Goal: Information Seeking & Learning: Compare options

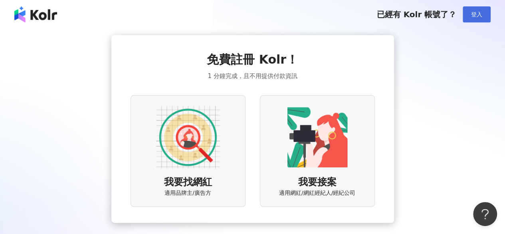
click at [469, 16] on button "登入" at bounding box center [477, 14] width 28 height 16
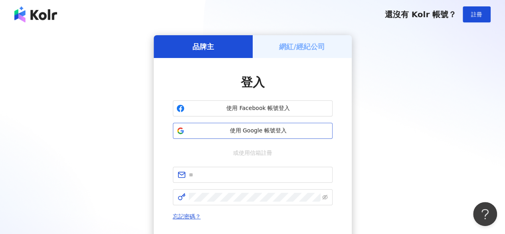
click at [246, 128] on span "使用 Google 帳號登入" at bounding box center [258, 131] width 141 height 8
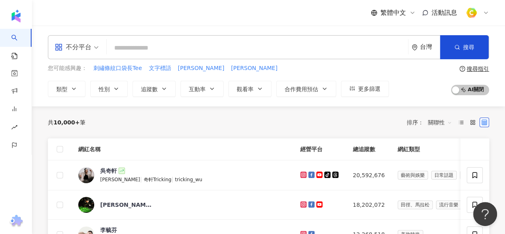
click at [204, 46] on input "search" at bounding box center [257, 47] width 295 height 15
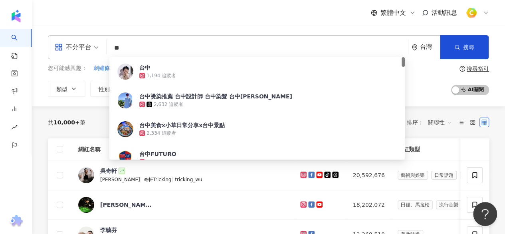
click at [219, 53] on input "**" at bounding box center [257, 47] width 295 height 15
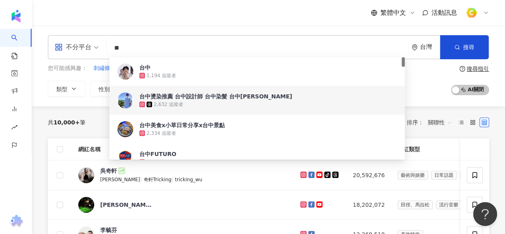
type input "**"
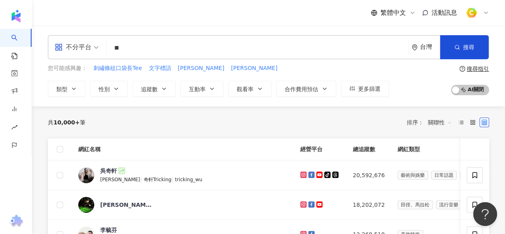
click at [91, 115] on div "共 10,000+ 筆 排序： 關聯性" at bounding box center [268, 122] width 441 height 32
click at [152, 86] on span "追蹤數" at bounding box center [149, 89] width 17 height 6
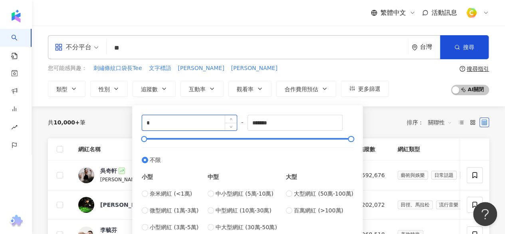
click at [173, 125] on input "*" at bounding box center [189, 122] width 95 height 15
type input "*"
type input "****"
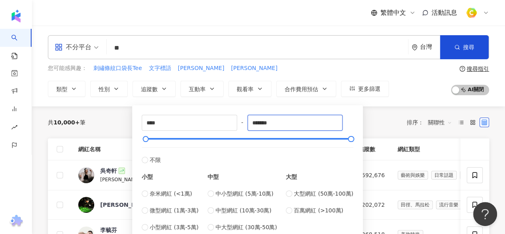
drag, startPoint x: 263, startPoint y: 123, endPoint x: 240, endPoint y: 114, distance: 24.8
click at [240, 114] on div "**** - ******* 不限 小型 奈米網紅 (<1萬) 微型網紅 (1萬-3萬) 小型網紅 (3萬-5萬) 中型 中小型網紅 (5萬-10萬) 中型網…" at bounding box center [247, 173] width 221 height 126
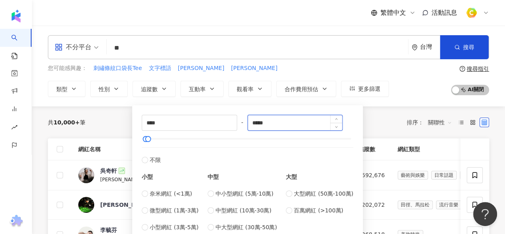
type input "*****"
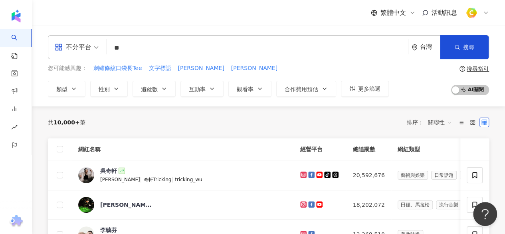
click at [384, 116] on div "共 10,000+ 筆 排序： 關聯性" at bounding box center [268, 122] width 441 height 13
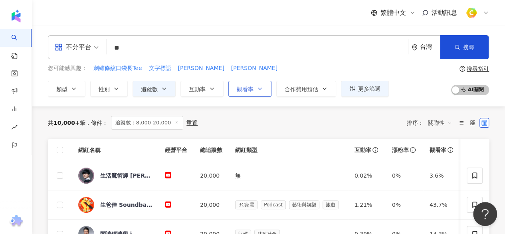
click at [260, 89] on icon "button" at bounding box center [260, 88] width 6 height 6
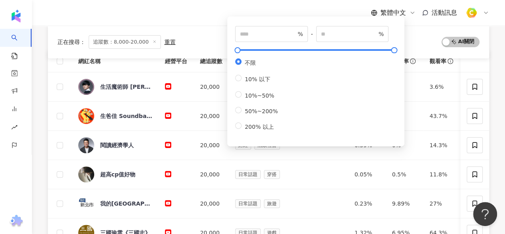
scroll to position [80, 0]
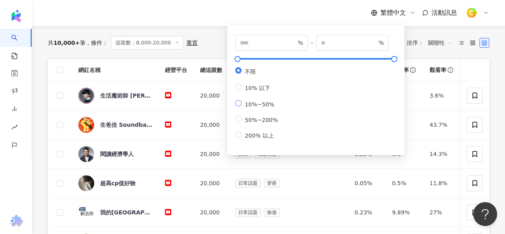
click at [252, 107] on span "10%~50%" at bounding box center [260, 104] width 36 height 6
type input "**"
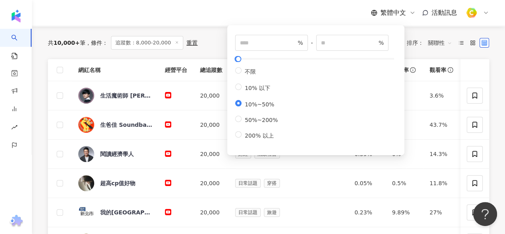
click at [217, 36] on div "共 10,000+ 筆 條件 ： 追蹤數：8,000-20,000 重置 排序： 關聯性" at bounding box center [268, 43] width 441 height 14
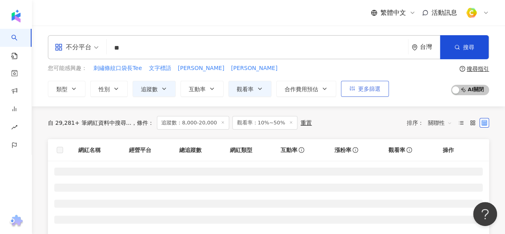
click at [368, 89] on span "更多篩選" at bounding box center [369, 88] width 22 height 6
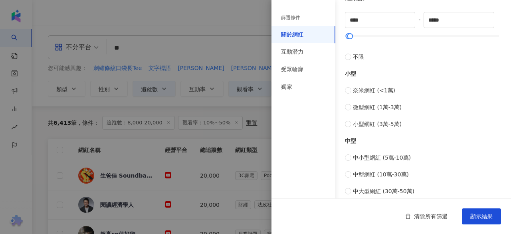
scroll to position [168, 0]
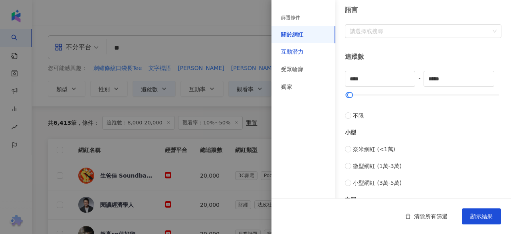
click at [296, 51] on div "互動潛力" at bounding box center [292, 52] width 22 height 8
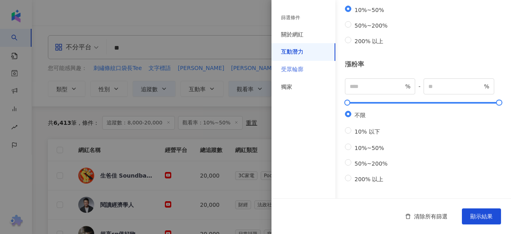
click at [306, 69] on div "受眾輪廓" at bounding box center [304, 70] width 64 height 18
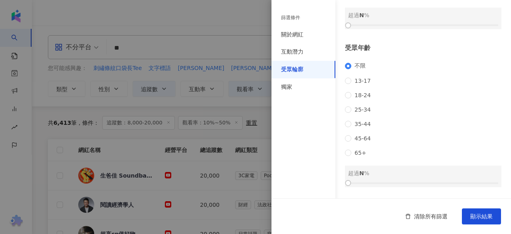
scroll to position [154, 0]
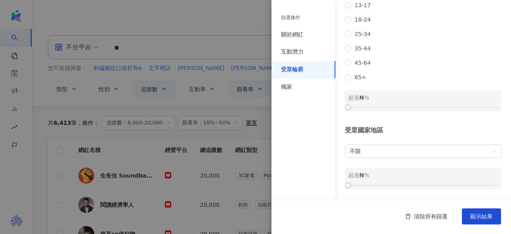
click at [449, 143] on div "受眾國家地區 不限 超過 N %" at bounding box center [423, 157] width 157 height 63
click at [450, 157] on span "不限" at bounding box center [423, 151] width 147 height 13
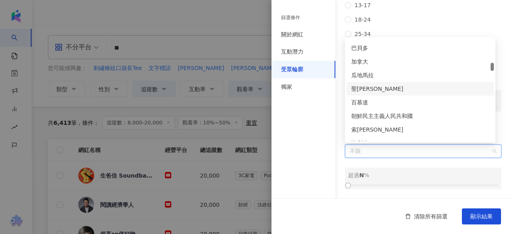
scroll to position [999, 0]
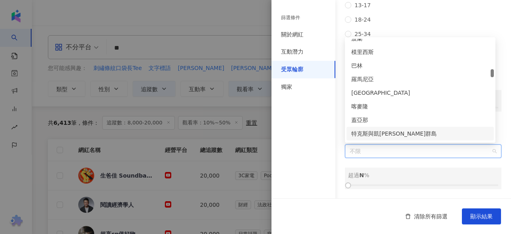
click at [382, 145] on span "不限" at bounding box center [423, 151] width 147 height 13
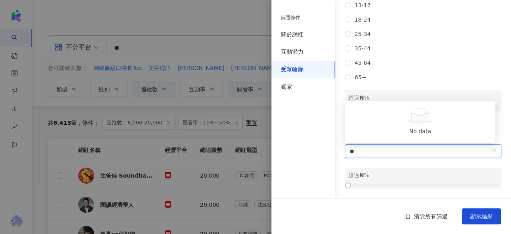
type input "*"
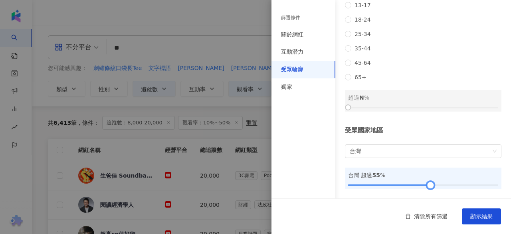
drag, startPoint x: 347, startPoint y: 185, endPoint x: 427, endPoint y: 185, distance: 79.9
click at [429, 185] on div at bounding box center [431, 185] width 4 height 4
click at [300, 90] on div "獨家" at bounding box center [304, 87] width 64 height 18
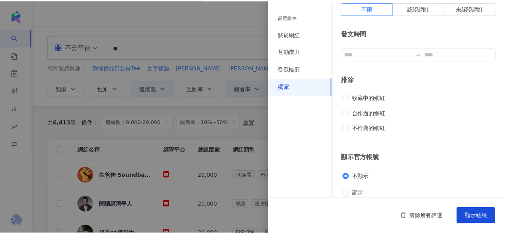
scroll to position [60, 0]
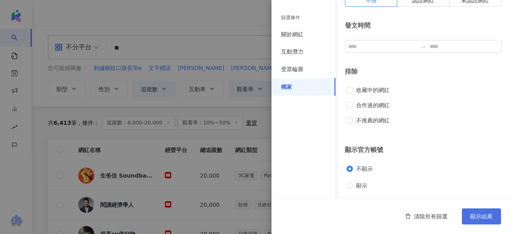
click at [490, 213] on span "顯示結果" at bounding box center [482, 216] width 22 height 6
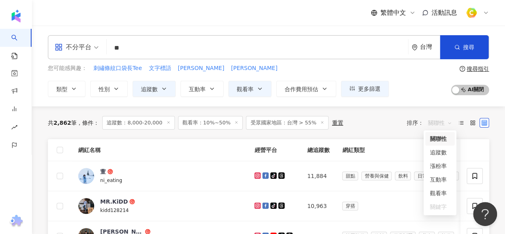
click at [440, 124] on span "關聯性" at bounding box center [440, 122] width 24 height 13
click at [363, 126] on div "共 2,862 筆 條件 ： 追蹤數：8,000-20,000 觀看率：10%~50% 受眾國家地區：台灣 > 55% 重置 排序： 關聯性" at bounding box center [268, 123] width 441 height 14
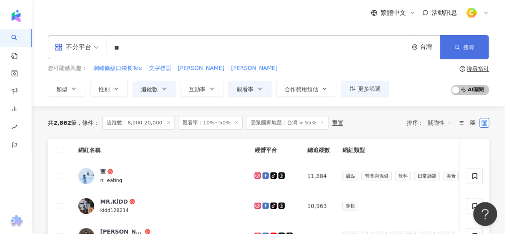
click at [461, 44] on button "搜尋" at bounding box center [464, 47] width 49 height 24
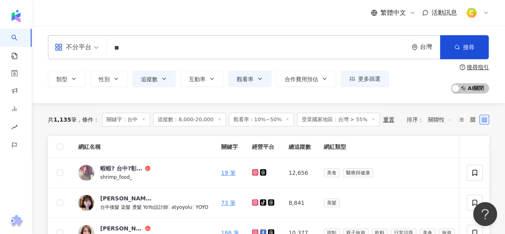
click at [446, 119] on span "關聯性" at bounding box center [440, 119] width 24 height 13
click at [444, 201] on div "關鍵字" at bounding box center [440, 203] width 20 height 9
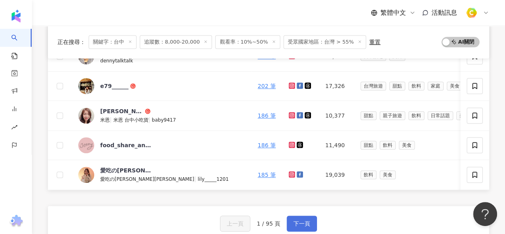
scroll to position [360, 0]
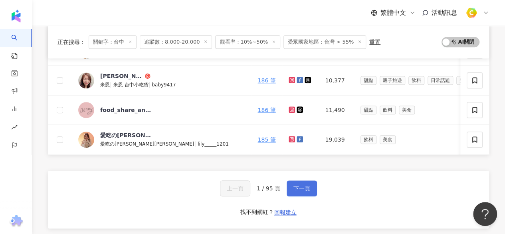
click at [290, 194] on button "下一頁" at bounding box center [302, 188] width 30 height 16
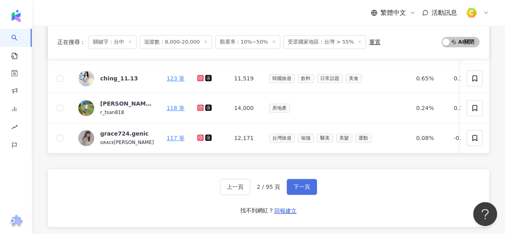
click at [304, 190] on span "下一頁" at bounding box center [302, 186] width 17 height 6
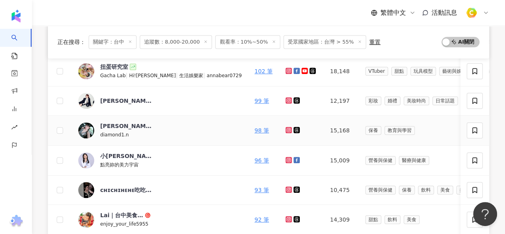
scroll to position [439, 0]
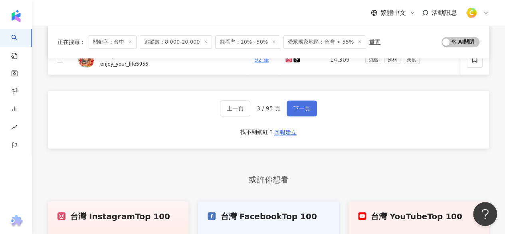
click at [301, 116] on button "下一頁" at bounding box center [302, 108] width 30 height 16
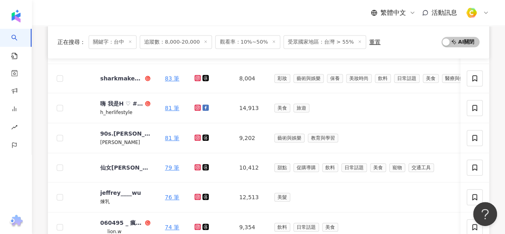
scroll to position [480, 0]
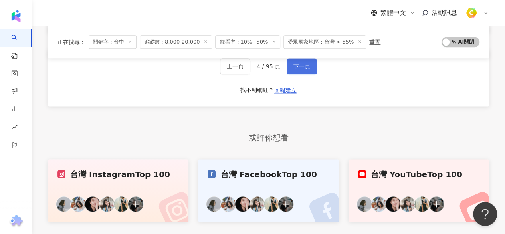
click at [302, 68] on span "下一頁" at bounding box center [302, 66] width 17 height 6
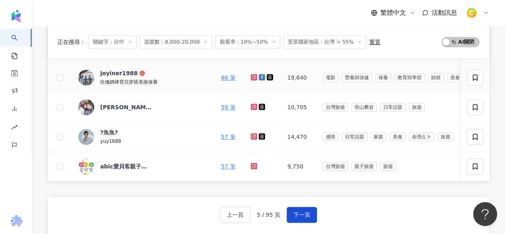
scroll to position [361, 0]
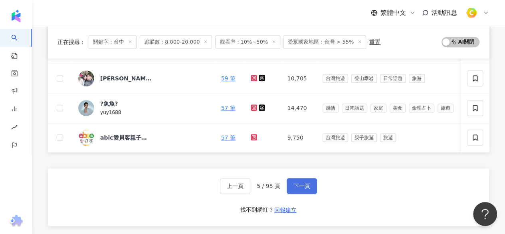
click at [304, 189] on span "下一頁" at bounding box center [302, 186] width 17 height 6
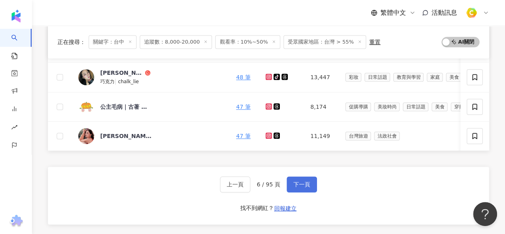
click at [305, 187] on span "下一頁" at bounding box center [302, 184] width 17 height 6
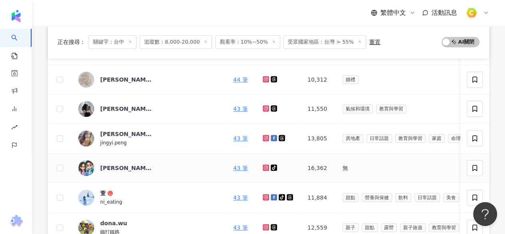
scroll to position [241, 0]
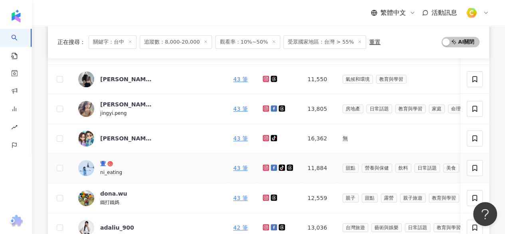
click at [101, 159] on div "萱" at bounding box center [103, 163] width 6 height 8
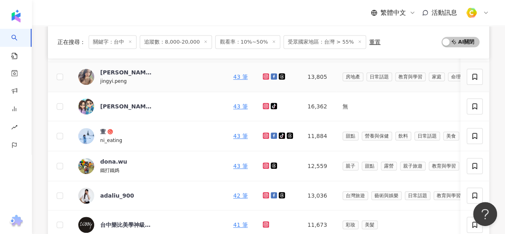
scroll to position [321, 0]
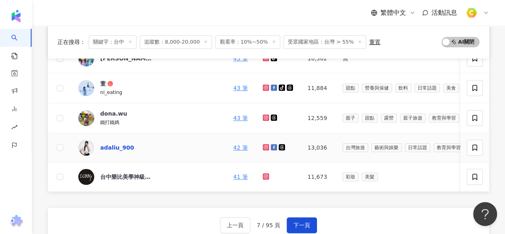
click at [112, 145] on div "adaliu_900" at bounding box center [117, 147] width 34 height 8
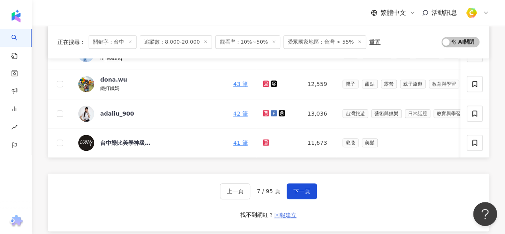
scroll to position [401, 0]
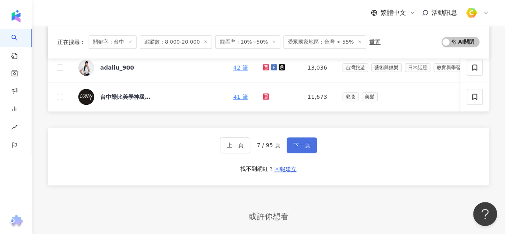
click at [296, 148] on span "下一頁" at bounding box center [302, 145] width 17 height 6
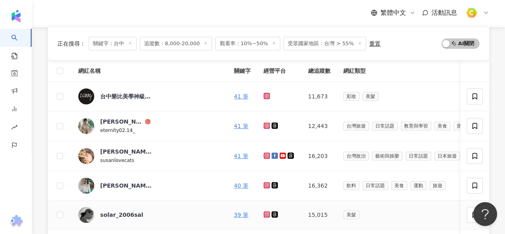
scroll to position [81, 0]
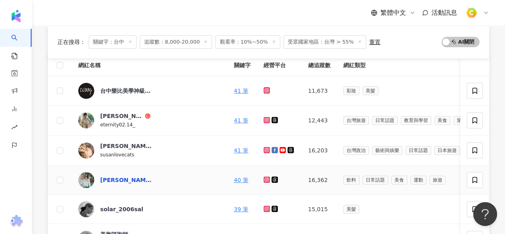
click at [128, 179] on div "Christy??冰冰" at bounding box center [126, 180] width 52 height 8
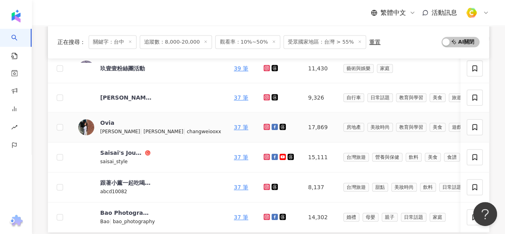
scroll to position [321, 0]
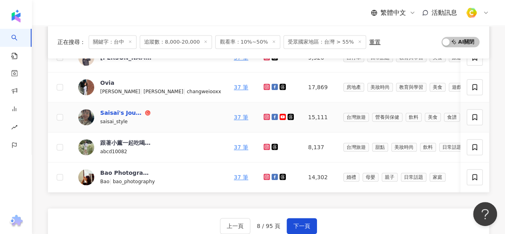
click at [121, 113] on div "Saisai's Journey 賽的日札" at bounding box center [121, 113] width 43 height 8
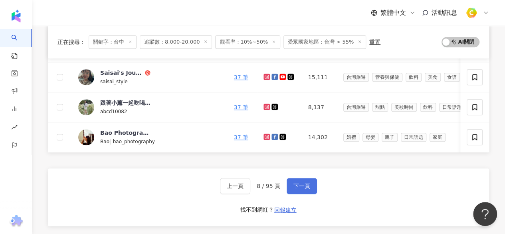
click at [296, 189] on span "下一頁" at bounding box center [302, 186] width 17 height 6
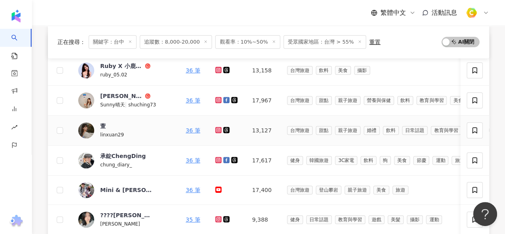
scroll to position [120, 0]
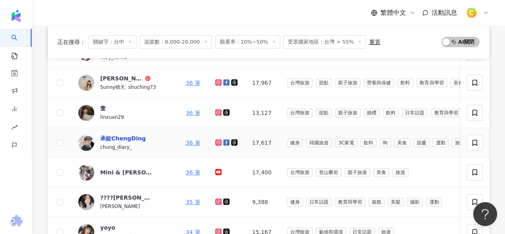
click at [122, 135] on div "承錠ChengDing" at bounding box center [123, 138] width 46 height 8
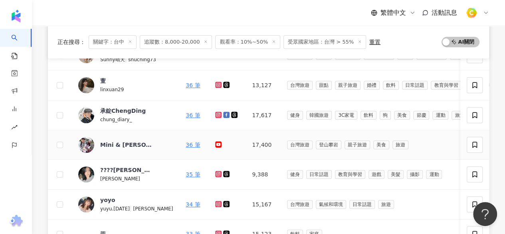
scroll to position [160, 0]
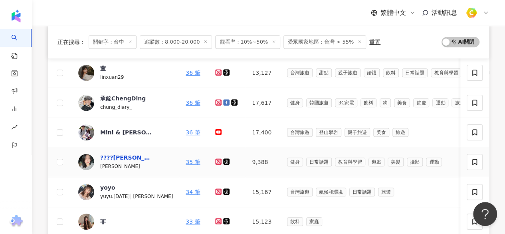
click at [113, 155] on div "????柒零" at bounding box center [126, 157] width 52 height 8
click at [186, 191] on link "34 筆" at bounding box center [193, 192] width 14 height 6
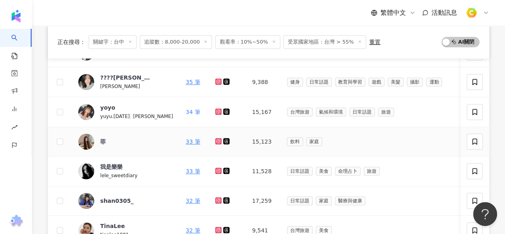
scroll to position [280, 0]
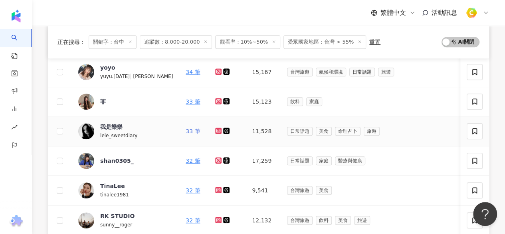
click at [186, 129] on link "33 筆" at bounding box center [193, 131] width 14 height 6
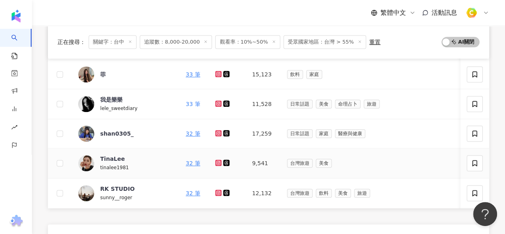
scroll to position [320, 0]
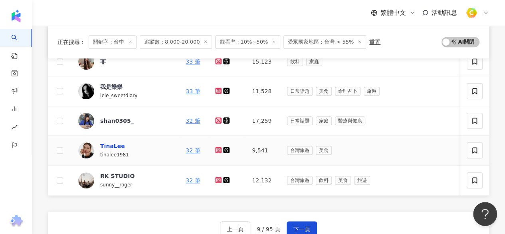
click at [121, 147] on div "TinaLee" at bounding box center [112, 146] width 25 height 8
click at [118, 172] on div "RK STUDIO" at bounding box center [117, 176] width 34 height 8
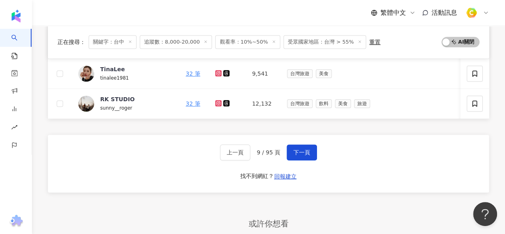
scroll to position [400, 0]
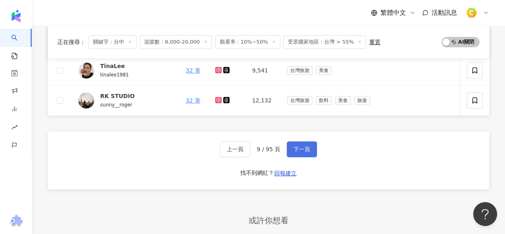
click at [303, 152] on span "下一頁" at bounding box center [302, 149] width 17 height 6
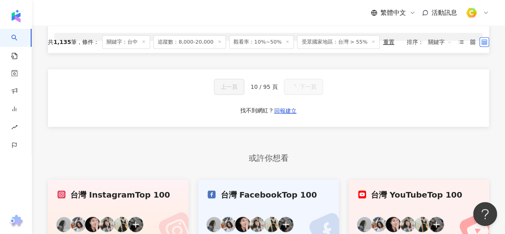
scroll to position [42, 0]
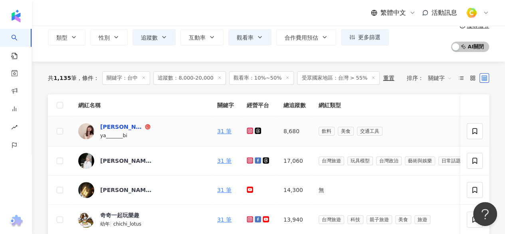
click at [109, 126] on div "[PERSON_NAME]" at bounding box center [121, 127] width 43 height 8
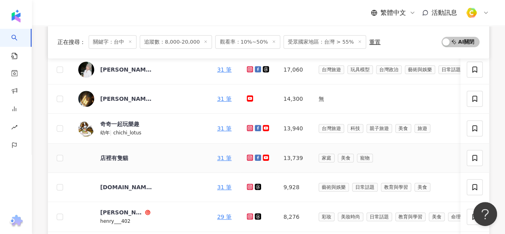
scroll to position [201, 0]
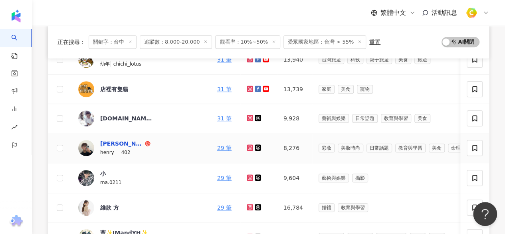
click at [105, 143] on div "亨." at bounding box center [121, 143] width 43 height 8
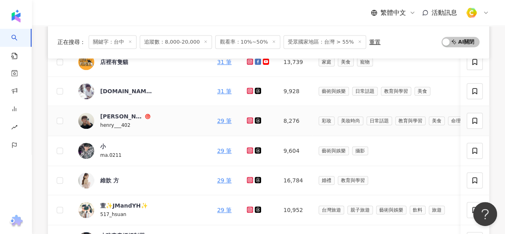
scroll to position [241, 0]
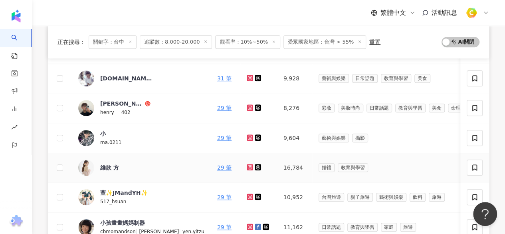
click at [109, 173] on div "維歆 方" at bounding box center [126, 167] width 52 height 16
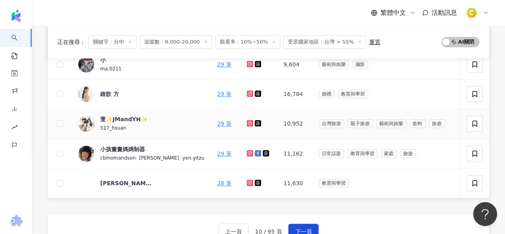
scroll to position [361, 0]
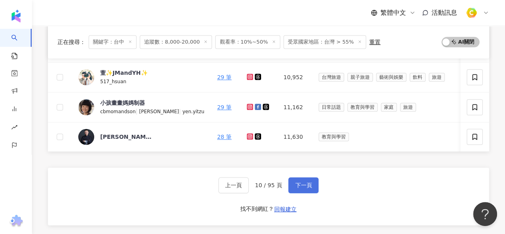
click at [307, 193] on button "下一頁" at bounding box center [303, 185] width 30 height 16
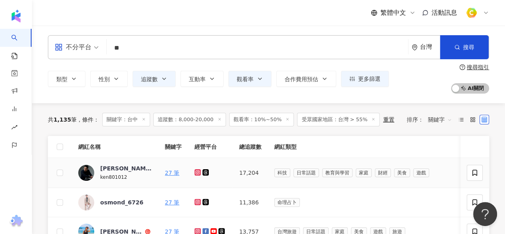
scroll to position [40, 0]
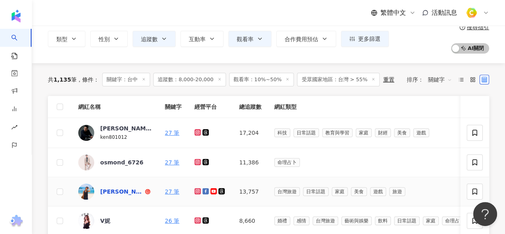
click at [116, 193] on div "Yen（Yen ‧ 吃吃旅行 邊走邊說）" at bounding box center [121, 191] width 43 height 8
click at [70, 42] on button "類型" at bounding box center [67, 39] width 38 height 16
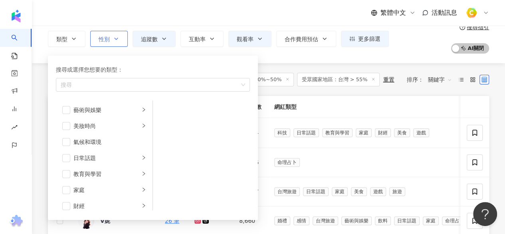
click at [103, 38] on span "性別" at bounding box center [104, 39] width 11 height 6
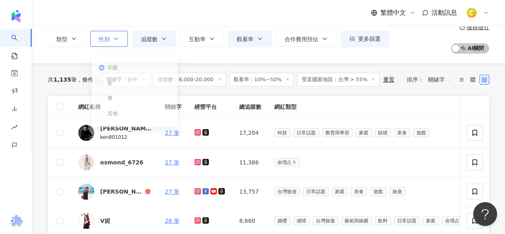
scroll to position [0, 0]
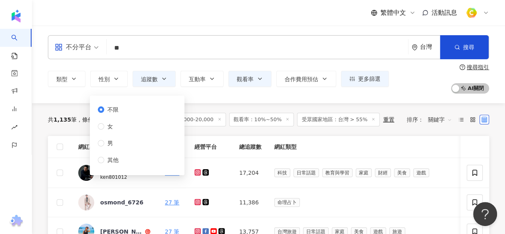
click at [74, 97] on div "不分平台 ** 台灣 搜尋 883dd1ed-0734-4e79-bfd1-2d8382408eee 8ea0445f-1b8c-473c-88f3-c501…" at bounding box center [268, 65] width 473 height 78
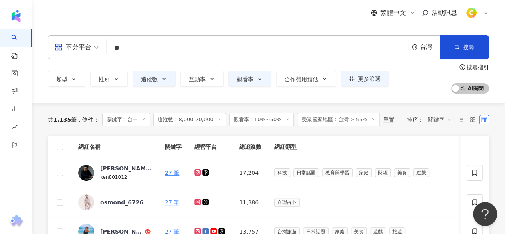
click at [61, 48] on icon "appstore" at bounding box center [59, 47] width 8 height 8
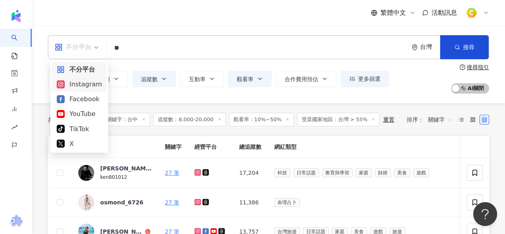
click at [73, 89] on div "Instagram" at bounding box center [79, 84] width 55 height 15
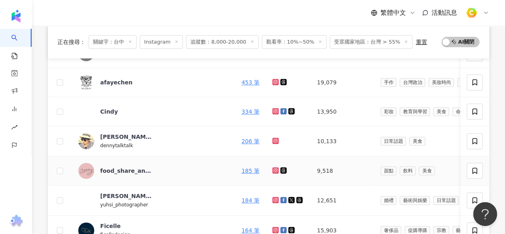
scroll to position [200, 0]
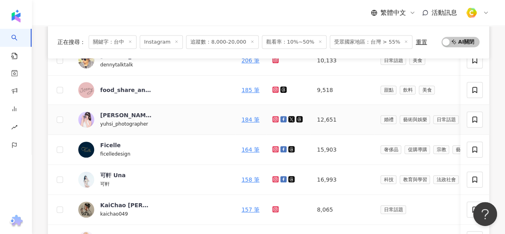
click at [112, 115] on span "餘曦" at bounding box center [126, 115] width 52 height 8
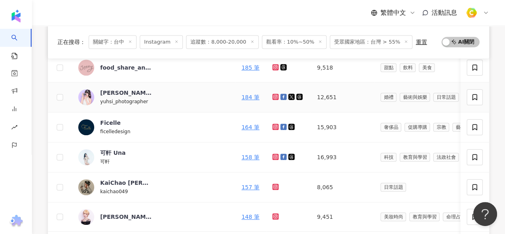
scroll to position [240, 0]
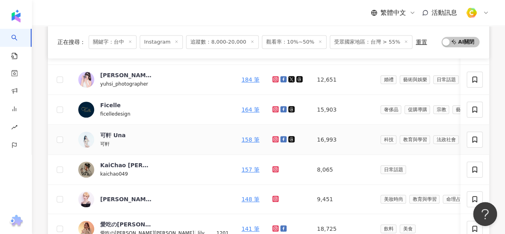
click at [124, 133] on span "可軒 Una" at bounding box center [126, 135] width 52 height 8
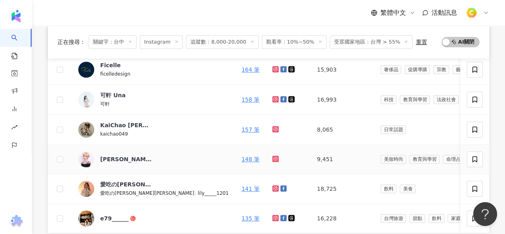
scroll to position [320, 0]
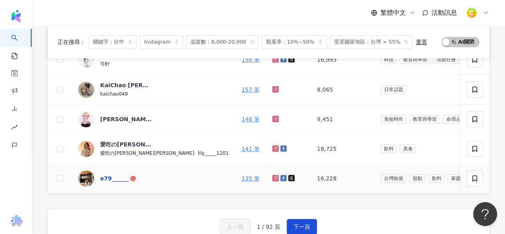
click at [108, 177] on div "e79______" at bounding box center [114, 178] width 28 height 8
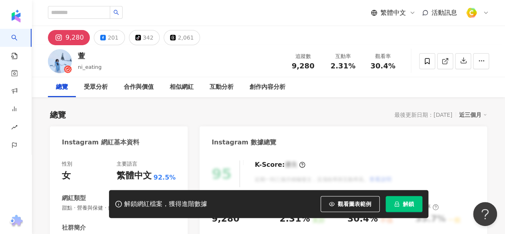
scroll to position [160, 0]
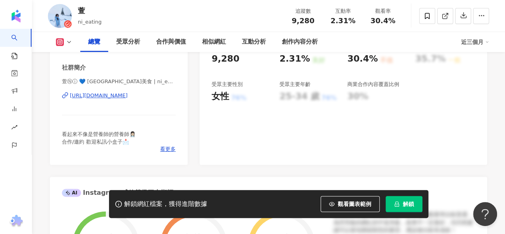
click at [106, 94] on div "https://www.instagram.com/ni_eating/" at bounding box center [99, 95] width 58 height 7
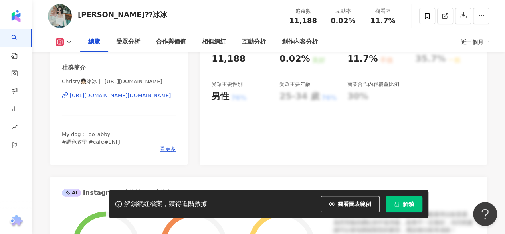
click at [128, 93] on div "https://www.instagram.com/_oo_christy.cn/" at bounding box center [120, 95] width 101 height 7
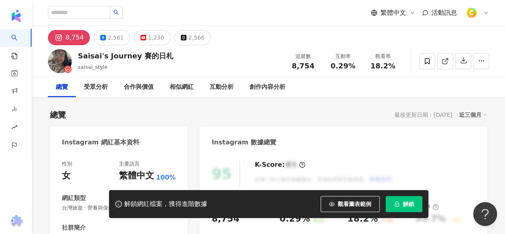
click at [358, 111] on div "總覽 最後更新日期：[DATE] 近三個月" at bounding box center [268, 114] width 437 height 11
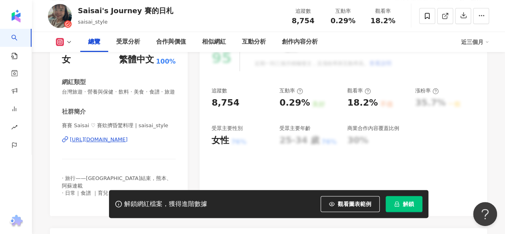
scroll to position [40, 0]
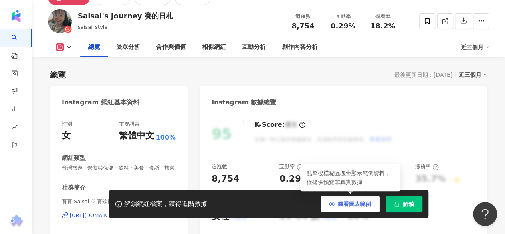
click at [353, 210] on button "觀看圖表範例" at bounding box center [350, 204] width 59 height 16
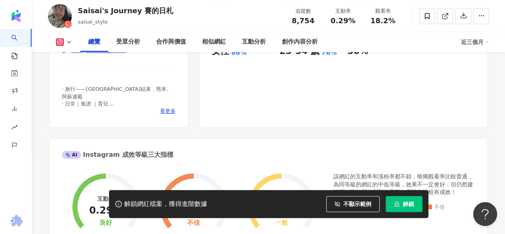
scroll to position [240, 0]
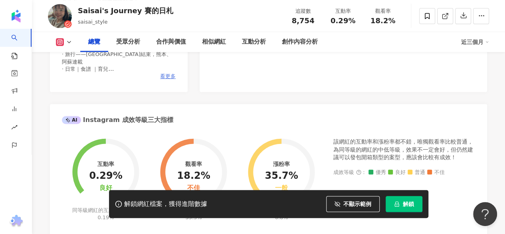
click at [163, 80] on span "看更多" at bounding box center [168, 76] width 16 height 7
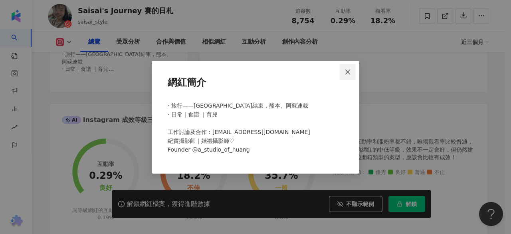
click at [350, 72] on icon "close" at bounding box center [348, 72] width 6 height 6
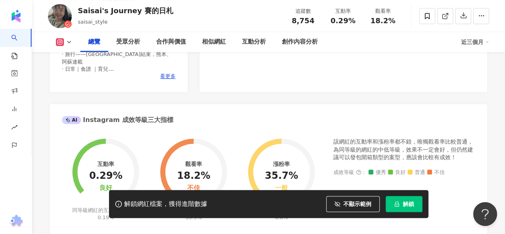
scroll to position [160, 0]
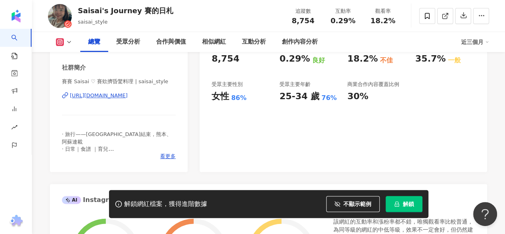
click at [128, 99] on div "https://www.instagram.com/saisai_style/" at bounding box center [99, 95] width 58 height 7
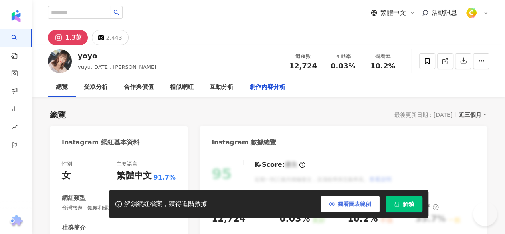
click at [357, 199] on button "觀看圖表範例" at bounding box center [350, 204] width 59 height 16
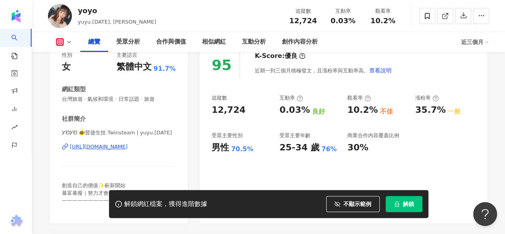
scroll to position [134, 0]
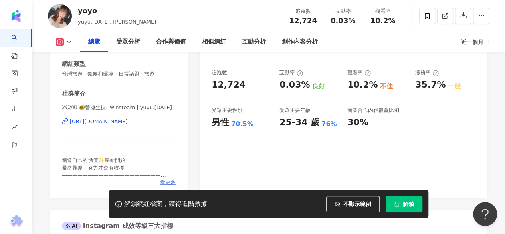
click at [169, 182] on span "看更多" at bounding box center [168, 182] width 16 height 7
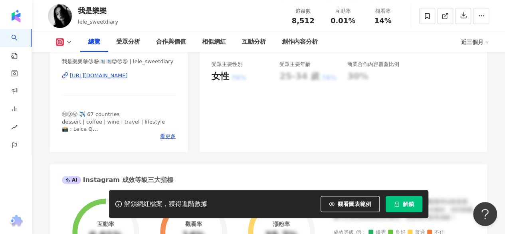
scroll to position [186, 0]
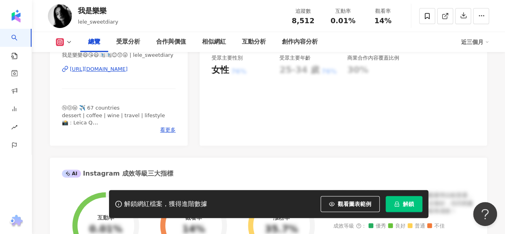
click at [128, 68] on div "https://www.instagram.com/lele_sweetdiary/" at bounding box center [99, 69] width 58 height 7
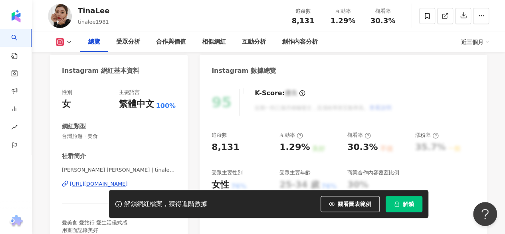
scroll to position [120, 0]
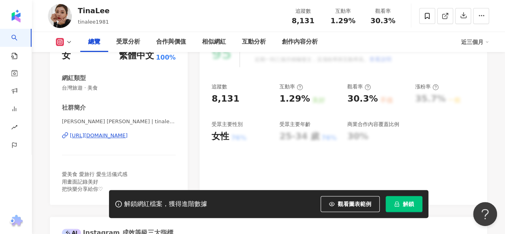
click at [124, 138] on div "[URL][DOMAIN_NAME]" at bounding box center [99, 135] width 58 height 7
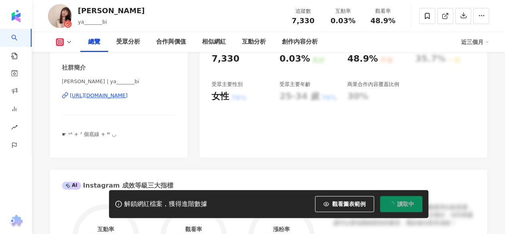
click at [128, 99] on div "[URL][DOMAIN_NAME]" at bounding box center [99, 95] width 58 height 7
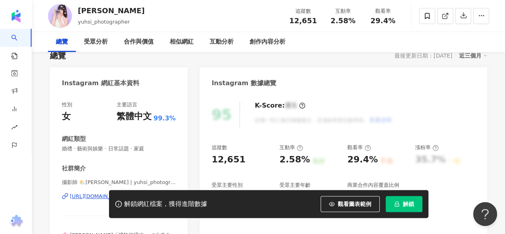
scroll to position [80, 0]
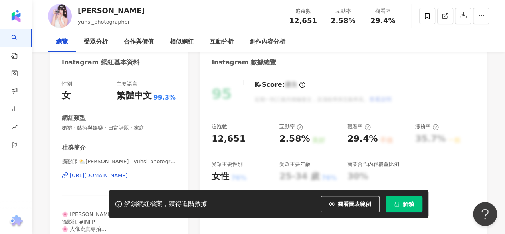
click at [125, 175] on div "[URL][DOMAIN_NAME]" at bounding box center [99, 175] width 58 height 7
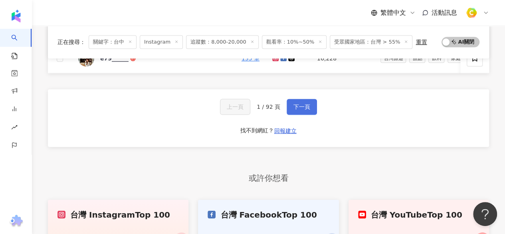
click at [300, 108] on span "下一頁" at bounding box center [302, 106] width 17 height 6
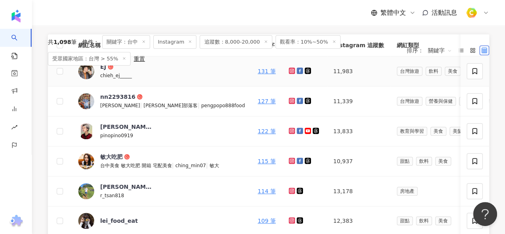
scroll to position [120, 0]
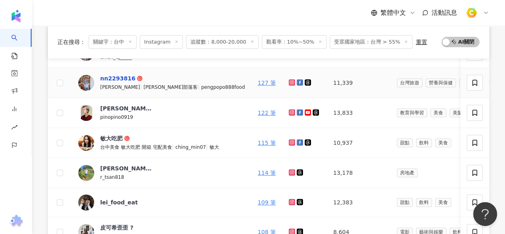
click at [123, 79] on div "nn2293816" at bounding box center [117, 78] width 35 height 8
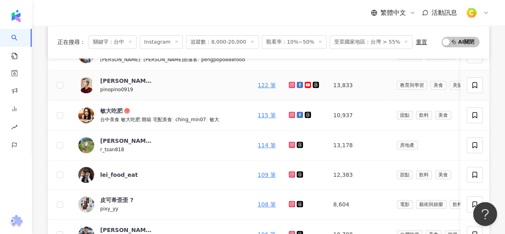
scroll to position [160, 0]
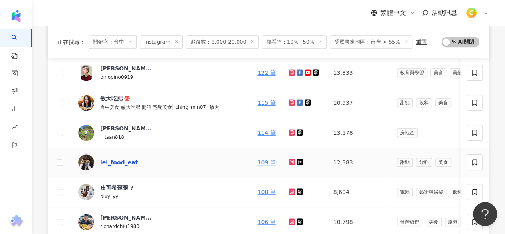
click at [125, 160] on div "lei_food_eat" at bounding box center [119, 162] width 38 height 8
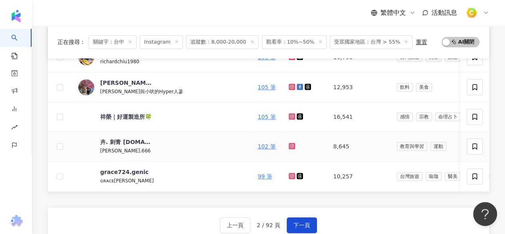
scroll to position [360, 0]
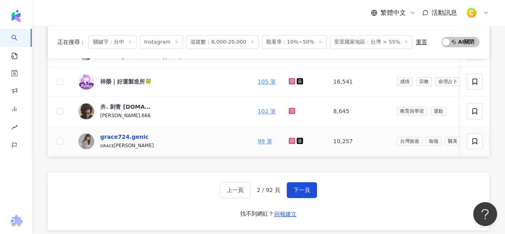
click at [132, 133] on div "grace724.genic" at bounding box center [124, 137] width 48 height 8
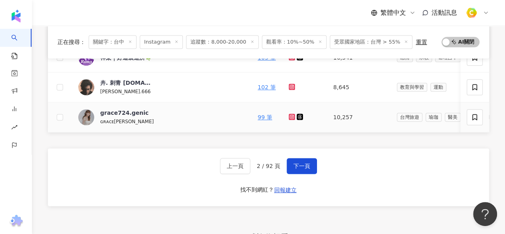
scroll to position [400, 0]
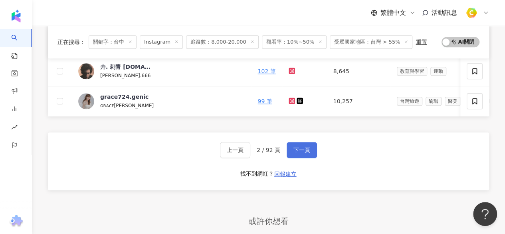
click at [291, 152] on button "下一頁" at bounding box center [302, 150] width 30 height 16
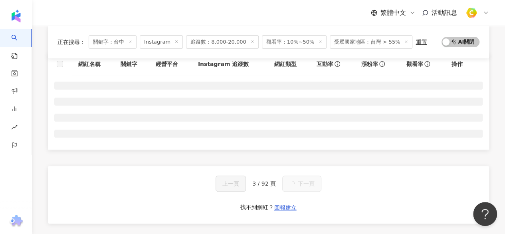
scroll to position [81, 0]
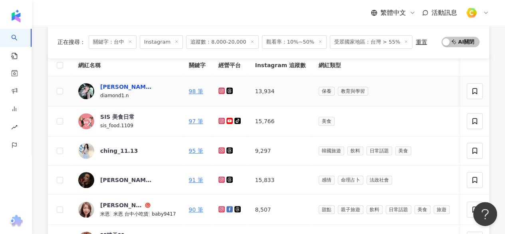
click at [105, 86] on div "張秝蓁" at bounding box center [126, 87] width 52 height 8
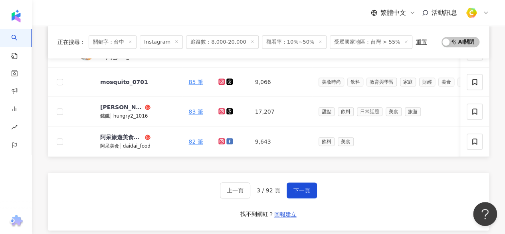
scroll to position [361, 0]
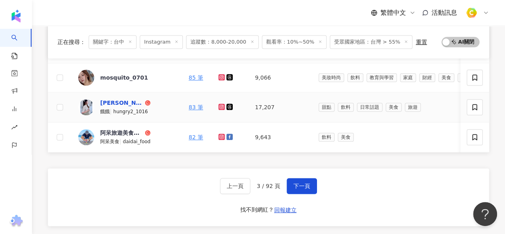
click at [111, 99] on div "劉餓餓" at bounding box center [121, 103] width 43 height 8
click at [305, 194] on button "下一頁" at bounding box center [302, 186] width 30 height 16
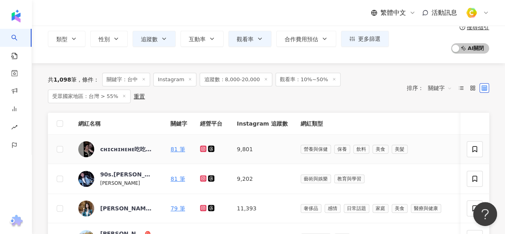
scroll to position [80, 0]
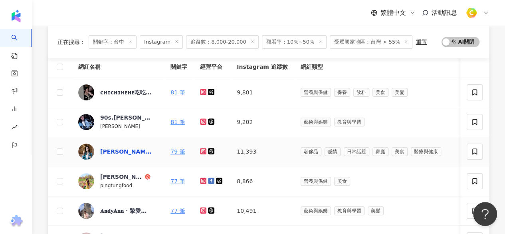
click at [129, 153] on div "梨渦妹陳文文❤️" at bounding box center [126, 151] width 52 height 8
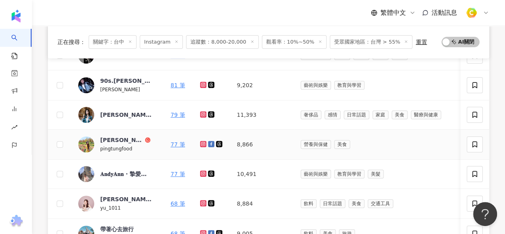
scroll to position [160, 0]
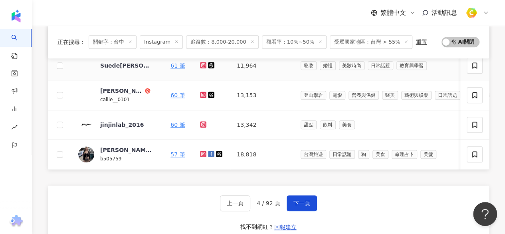
scroll to position [360, 0]
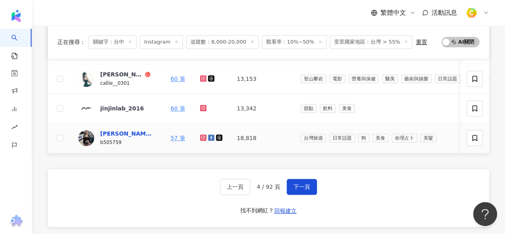
click at [106, 129] on div "Elsa Huang" at bounding box center [126, 133] width 52 height 8
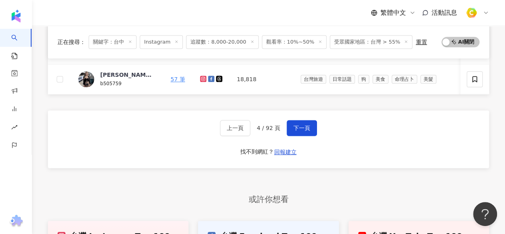
scroll to position [479, 0]
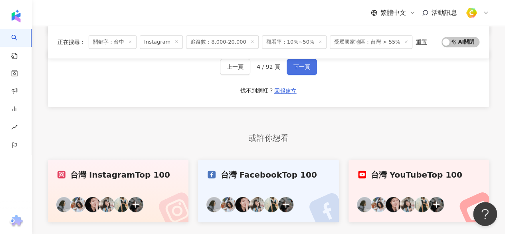
click at [307, 70] on span "下一頁" at bounding box center [302, 67] width 17 height 6
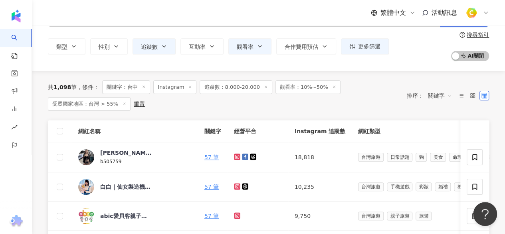
scroll to position [80, 0]
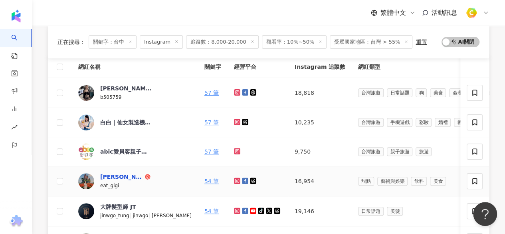
click at [125, 173] on div "Gigi吃吃食記" at bounding box center [121, 177] width 43 height 8
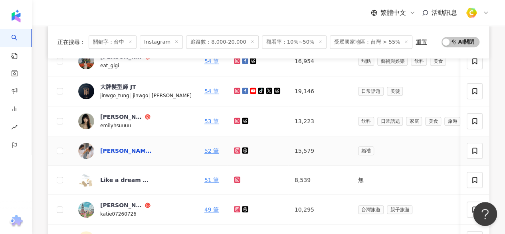
scroll to position [240, 0]
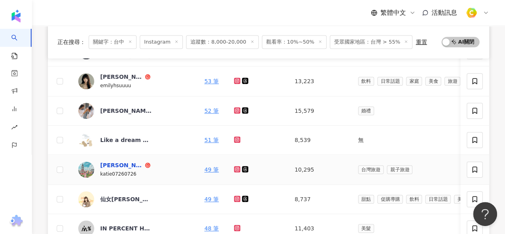
click at [117, 163] on div "Boma Han" at bounding box center [121, 165] width 43 height 8
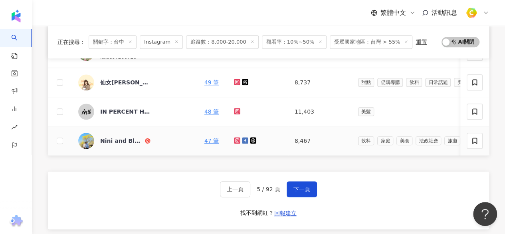
scroll to position [400, 0]
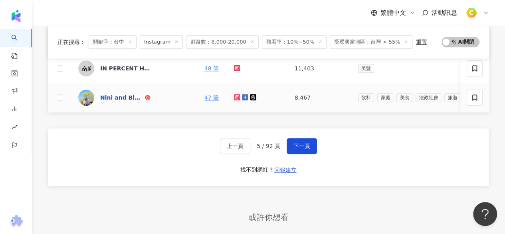
click at [122, 95] on div "Nini and Blue 玩樂食記" at bounding box center [121, 97] width 43 height 8
click at [310, 153] on button "下一頁" at bounding box center [302, 146] width 30 height 16
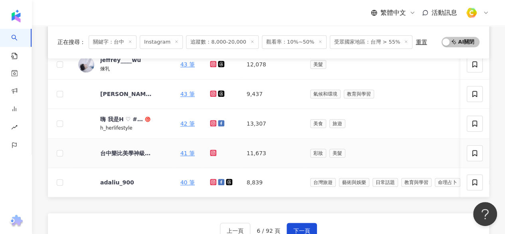
scroll to position [360, 0]
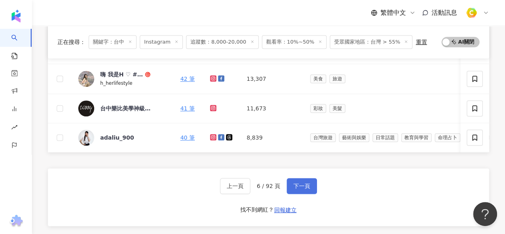
click at [300, 189] on span "下一頁" at bounding box center [302, 186] width 17 height 6
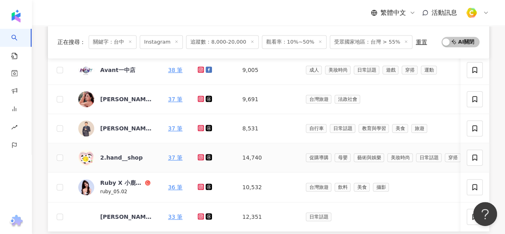
scroll to position [361, 0]
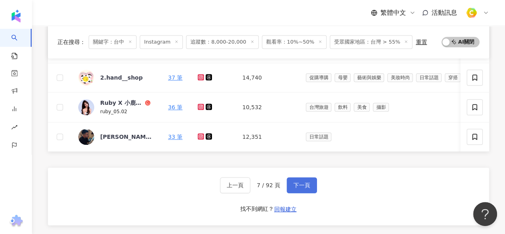
click at [315, 193] on button "下一頁" at bounding box center [302, 185] width 30 height 16
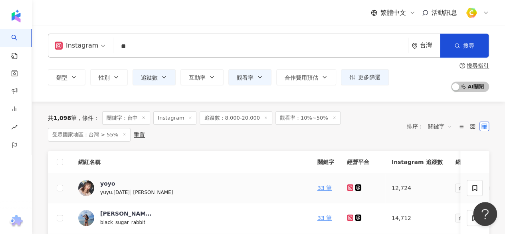
scroll to position [81, 0]
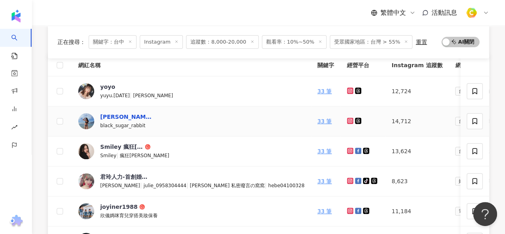
click at [110, 117] on div "張詠綺" at bounding box center [126, 117] width 52 height 8
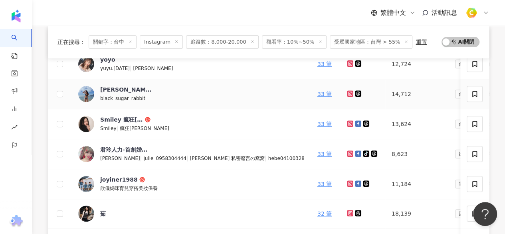
scroll to position [121, 0]
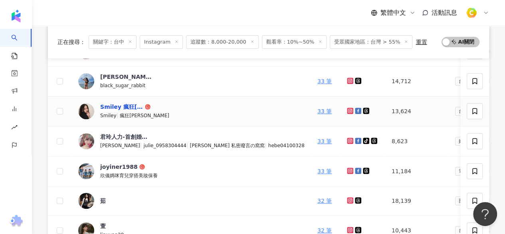
click at [137, 104] on div "Smiley 瘋狂麥莉" at bounding box center [121, 107] width 43 height 8
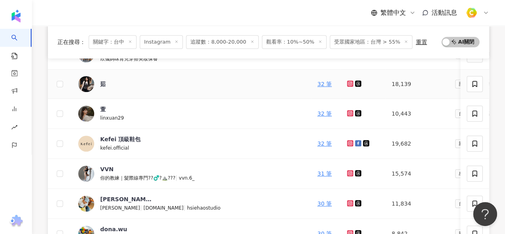
scroll to position [241, 0]
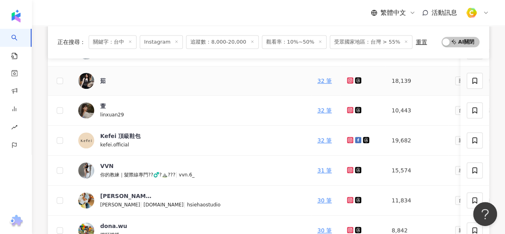
click at [99, 80] on div "茹" at bounding box center [115, 81] width 74 height 16
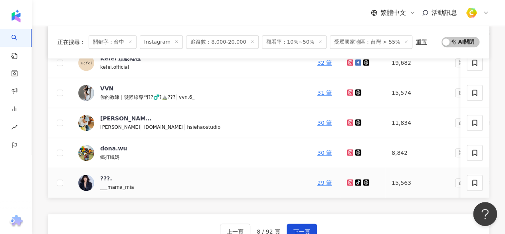
scroll to position [321, 0]
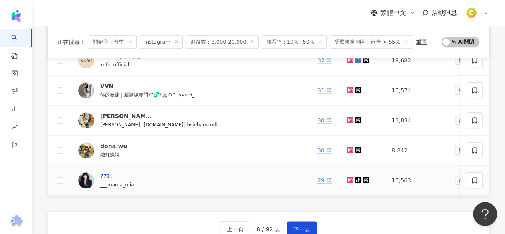
click at [108, 172] on div "???." at bounding box center [106, 176] width 12 height 8
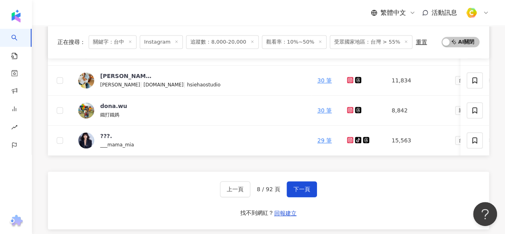
click at [301, 183] on div "上一頁 8 / 92 頁 下一頁 找不到網紅？ 回報建立" at bounding box center [268, 200] width 441 height 58
click at [304, 192] on span "下一頁" at bounding box center [302, 189] width 17 height 6
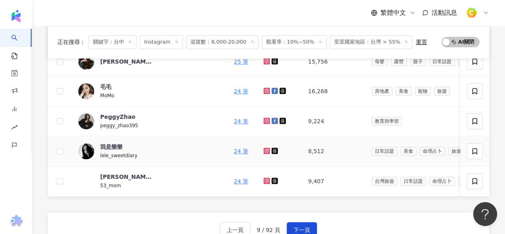
scroll to position [400, 0]
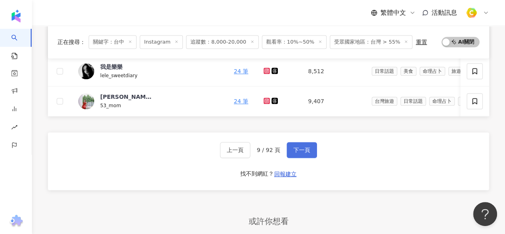
click at [302, 153] on span "下一頁" at bounding box center [302, 150] width 17 height 6
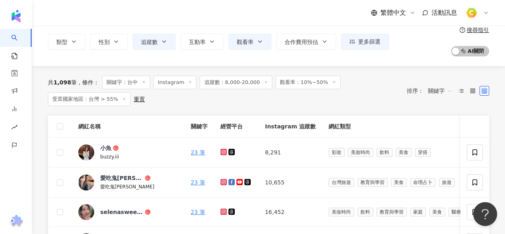
scroll to position [80, 0]
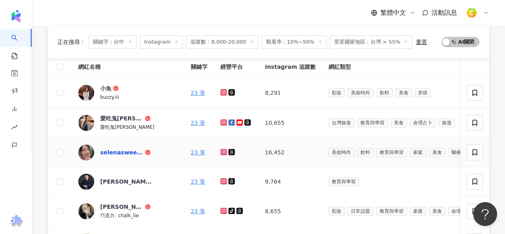
click at [121, 151] on div "selenasweetworld" at bounding box center [121, 152] width 43 height 8
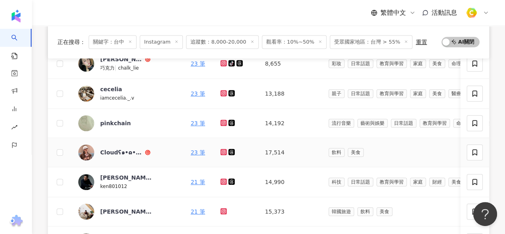
scroll to position [240, 0]
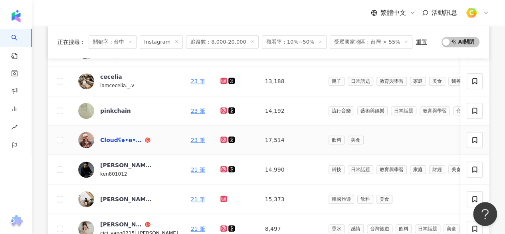
click at [112, 140] on div "Cloudʕ๑•ɷ•๑ʔ❤莊" at bounding box center [121, 140] width 43 height 8
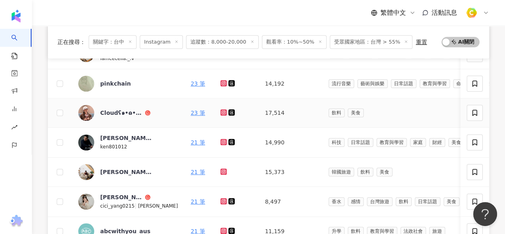
scroll to position [280, 0]
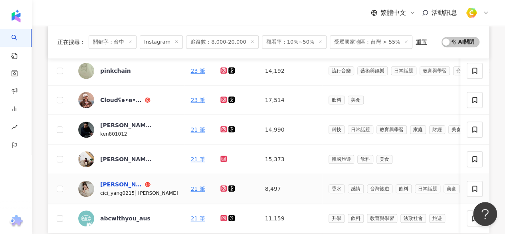
click at [127, 181] on div "西西兒愛吃愛玩" at bounding box center [121, 184] width 43 height 8
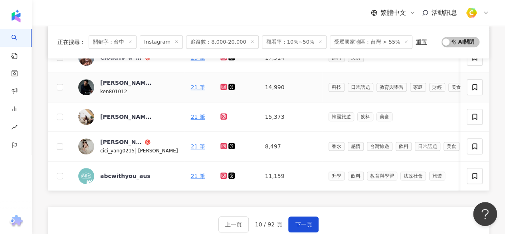
scroll to position [360, 0]
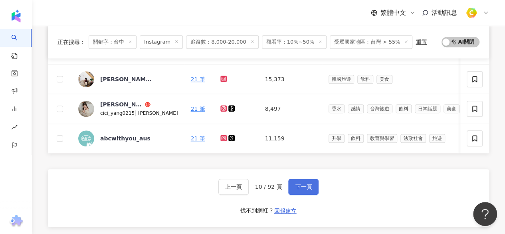
click at [298, 190] on span "下一頁" at bounding box center [303, 186] width 17 height 6
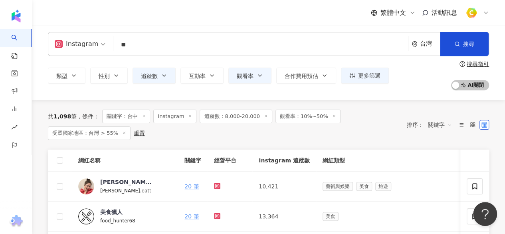
scroll to position [0, 0]
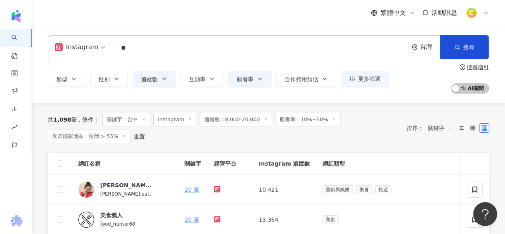
click at [382, 121] on div "共 1,098 筆 條件 ： 關鍵字：台中 Instagram 追蹤數：8,000-20,000 觀看率：10%~50% 受眾國家地區：台灣 > 55% 重置" at bounding box center [223, 128] width 351 height 30
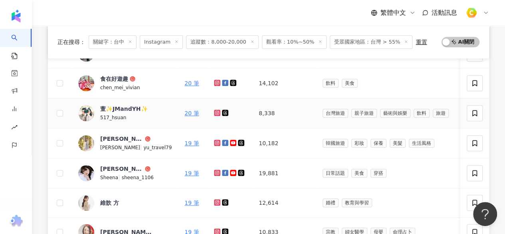
scroll to position [280, 0]
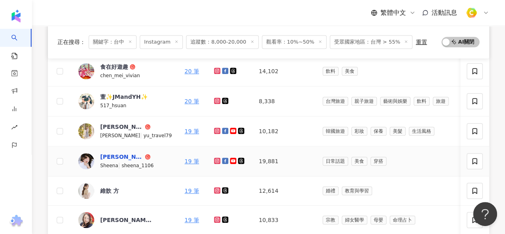
click at [101, 156] on div "噓娜" at bounding box center [121, 157] width 43 height 8
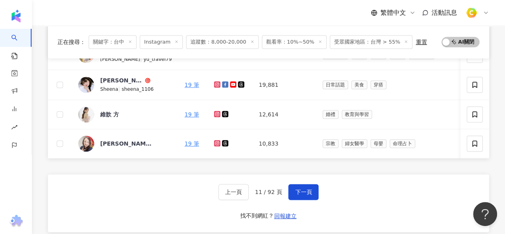
scroll to position [360, 0]
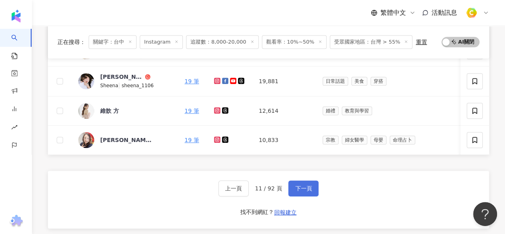
click at [295, 189] on span "下一頁" at bounding box center [303, 188] width 17 height 6
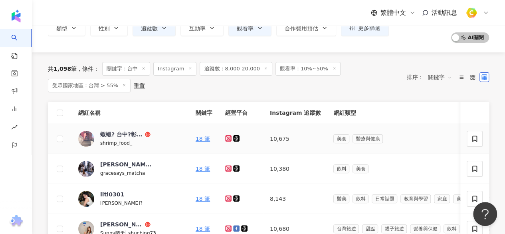
scroll to position [80, 0]
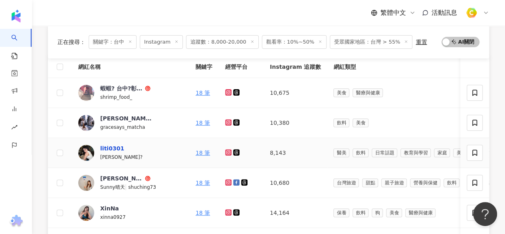
click at [115, 148] on div "liti0301" at bounding box center [112, 148] width 24 height 8
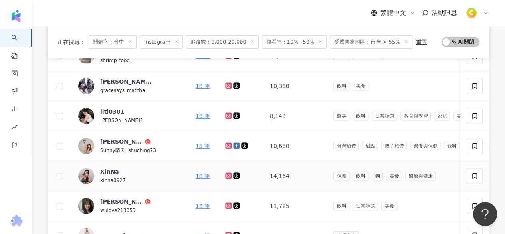
scroll to position [160, 0]
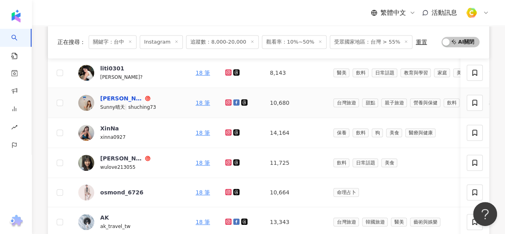
click at [133, 98] on div "Sunny‘s 愜意時光 & 食光" at bounding box center [121, 98] width 43 height 8
click at [113, 129] on div "XinNa" at bounding box center [109, 128] width 19 height 8
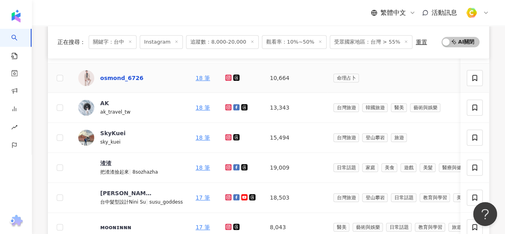
scroll to position [320, 0]
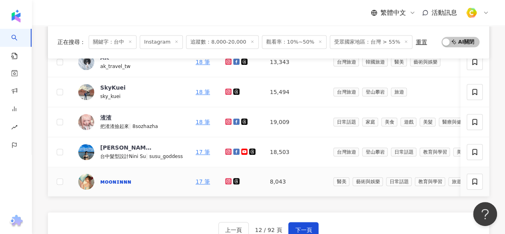
click at [103, 179] on div "ᴍᴏᴏɴɪɴɴɴ" at bounding box center [115, 181] width 31 height 8
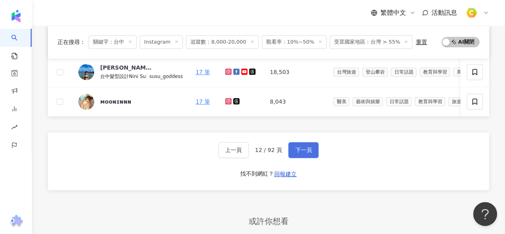
click at [308, 150] on span "下一頁" at bounding box center [303, 150] width 17 height 6
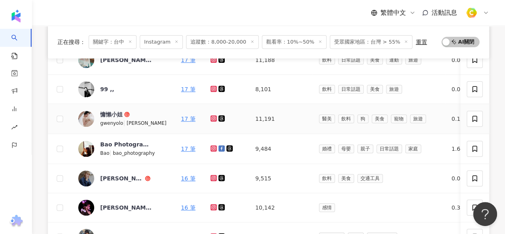
scroll to position [183, 0]
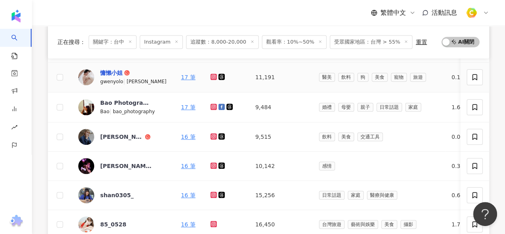
click at [107, 69] on div "慵懶小姐" at bounding box center [111, 73] width 22 height 8
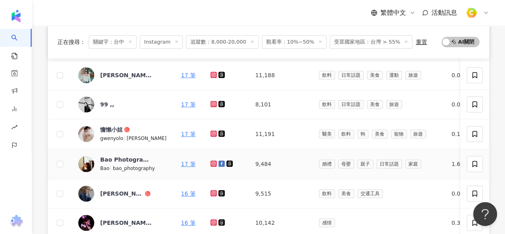
scroll to position [103, 0]
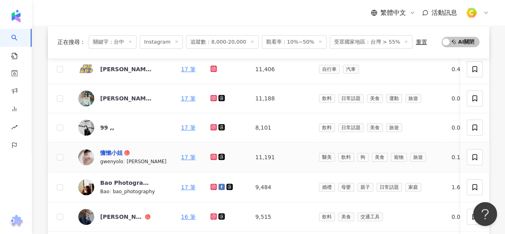
click at [114, 149] on div "慵懶小姐" at bounding box center [111, 153] width 22 height 8
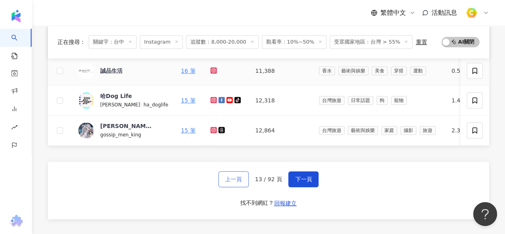
scroll to position [423, 0]
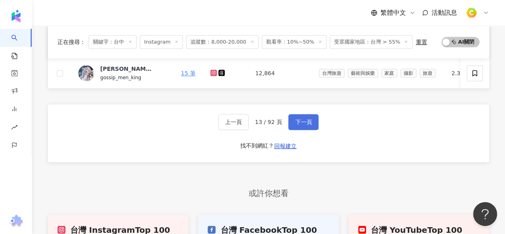
click at [308, 125] on span "下一頁" at bounding box center [303, 122] width 17 height 6
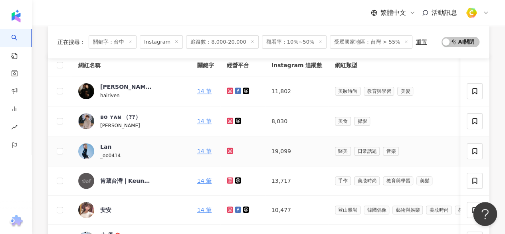
scroll to position [161, 0]
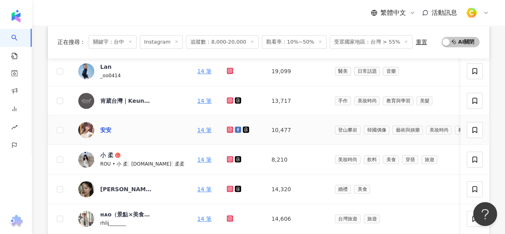
click at [104, 126] on div "安安" at bounding box center [105, 130] width 11 height 8
click at [109, 154] on div "小 柔" at bounding box center [106, 155] width 13 height 8
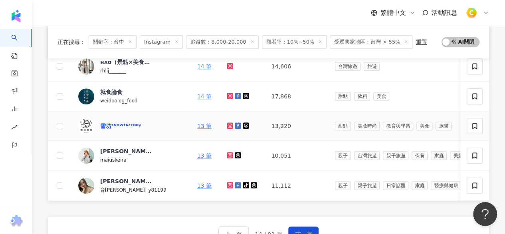
scroll to position [321, 0]
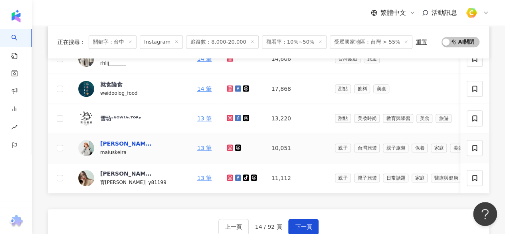
click at [126, 142] on div "Keira 凱拉" at bounding box center [126, 143] width 52 height 8
click at [116, 173] on div "劉育捷" at bounding box center [126, 173] width 52 height 8
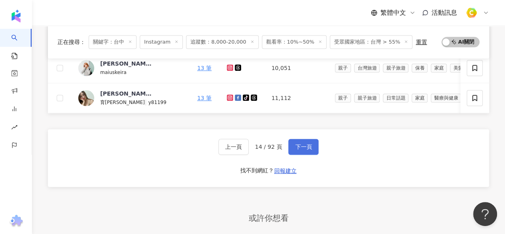
click at [303, 150] on span "下一頁" at bounding box center [303, 146] width 17 height 6
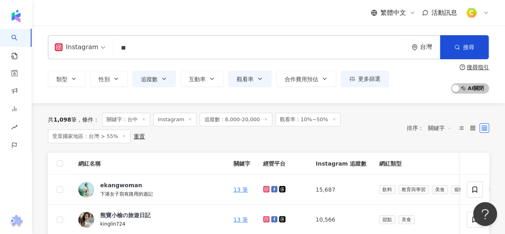
scroll to position [80, 0]
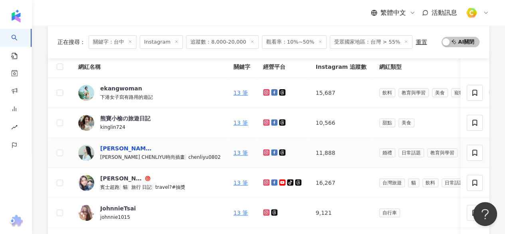
click at [109, 149] on div "CHEN LI YU" at bounding box center [126, 148] width 52 height 8
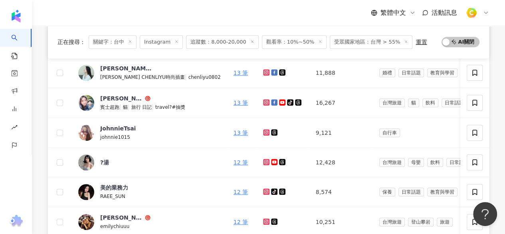
scroll to position [160, 0]
click at [121, 124] on div "JohnnieTsai" at bounding box center [118, 128] width 36 height 8
click at [102, 163] on div "?湯" at bounding box center [104, 162] width 9 height 8
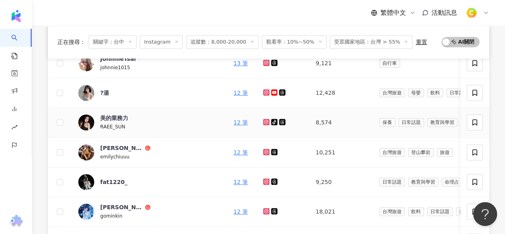
scroll to position [240, 0]
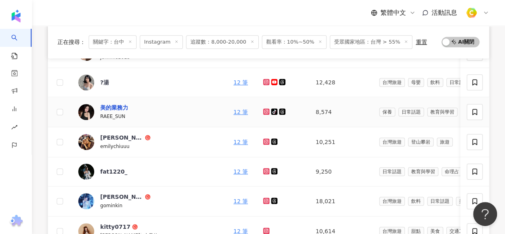
click at [114, 109] on div "美的業務力" at bounding box center [114, 107] width 28 height 8
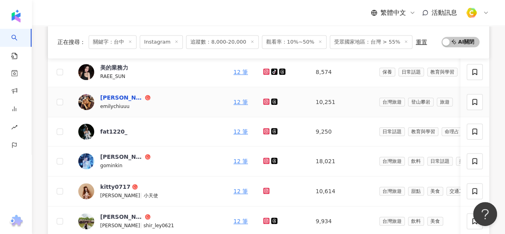
click at [121, 94] on div "Emily Chiu" at bounding box center [121, 97] width 43 height 8
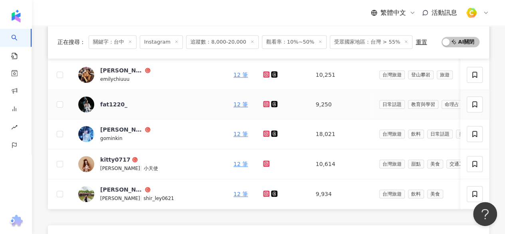
scroll to position [320, 0]
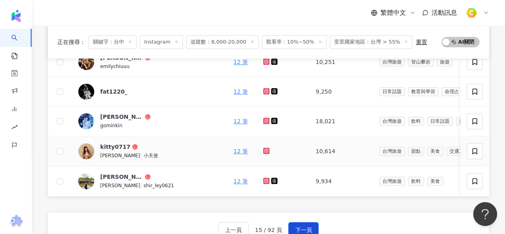
click at [113, 151] on div "ANGEL |" at bounding box center [121, 155] width 43 height 9
click at [106, 174] on div "林欣柔" at bounding box center [121, 177] width 43 height 8
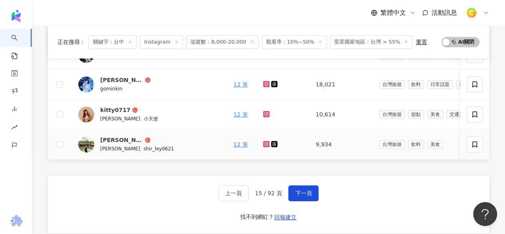
scroll to position [400, 0]
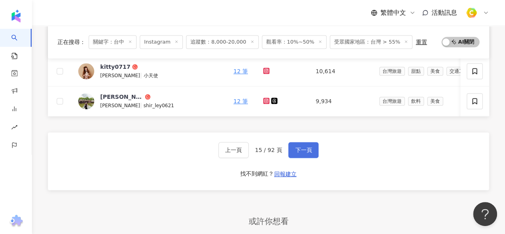
click at [299, 151] on span "下一頁" at bounding box center [303, 150] width 17 height 6
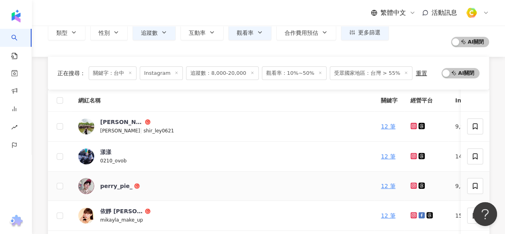
scroll to position [80, 0]
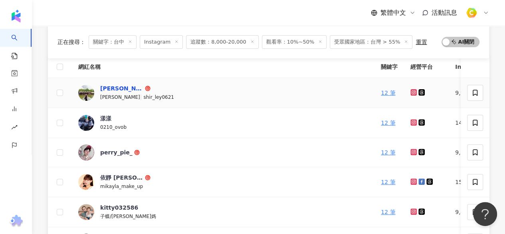
click at [104, 88] on div "林欣柔" at bounding box center [121, 88] width 43 height 8
click at [105, 173] on div "依靜 Mikayla" at bounding box center [121, 177] width 43 height 8
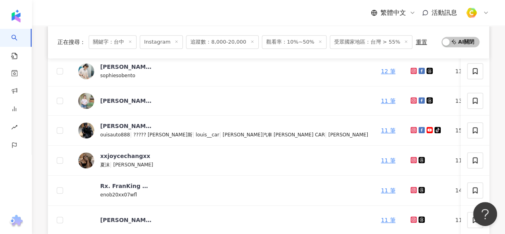
scroll to position [320, 0]
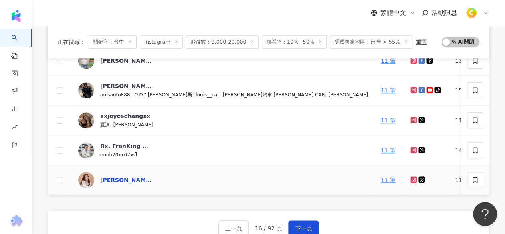
click at [105, 181] on div "文馨" at bounding box center [126, 180] width 52 height 8
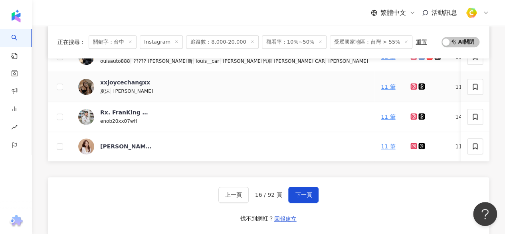
scroll to position [400, 0]
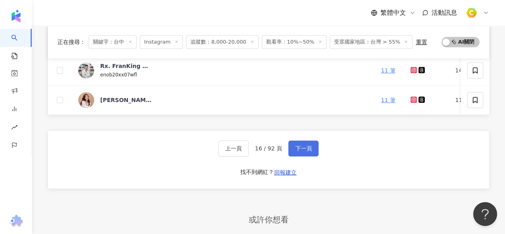
click at [295, 151] on span "下一頁" at bounding box center [303, 148] width 17 height 6
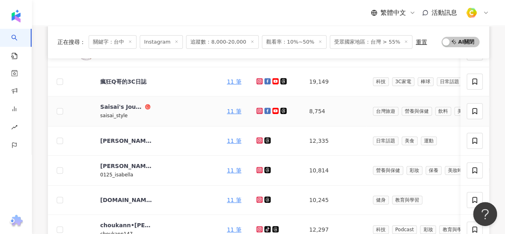
scroll to position [160, 0]
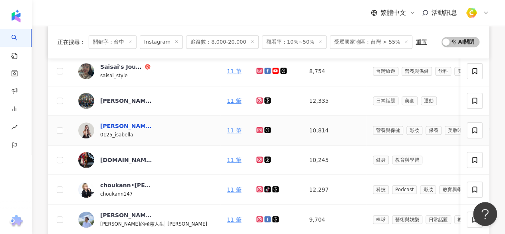
click at [115, 122] on div "謝孟璇" at bounding box center [126, 126] width 52 height 8
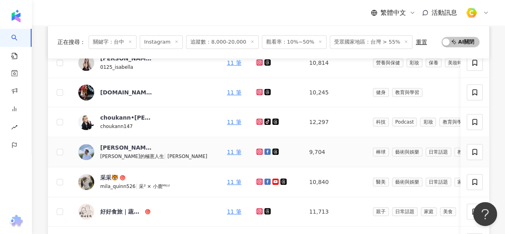
scroll to position [240, 0]
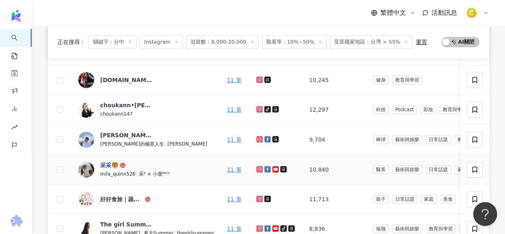
click at [114, 165] on div "采采🐯" at bounding box center [109, 165] width 18 height 8
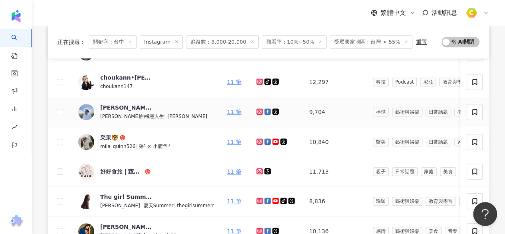
scroll to position [280, 0]
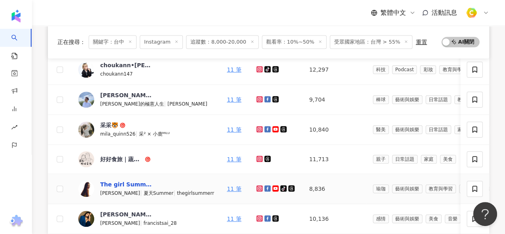
click at [118, 184] on div "The girl Summer 背包客女孩夏天" at bounding box center [126, 184] width 52 height 8
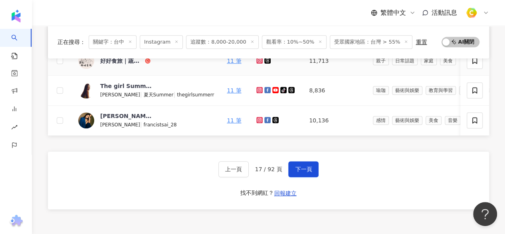
scroll to position [439, 0]
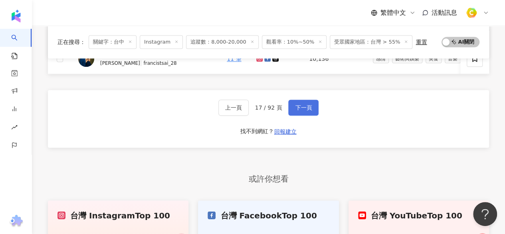
click at [312, 113] on button "下一頁" at bounding box center [303, 107] width 30 height 16
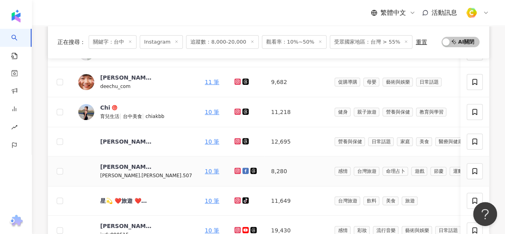
scroll to position [80, 0]
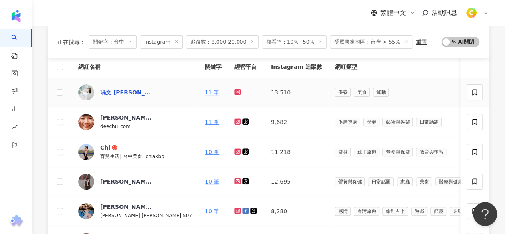
click at [101, 92] on div "瑀文 Lisa" at bounding box center [126, 92] width 52 height 8
click at [112, 147] on icon at bounding box center [115, 148] width 6 height 6
click at [103, 179] on div "邱邱" at bounding box center [126, 181] width 52 height 8
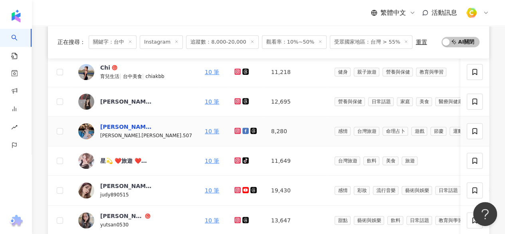
click at [125, 125] on div "Carol Chen" at bounding box center [126, 127] width 52 height 8
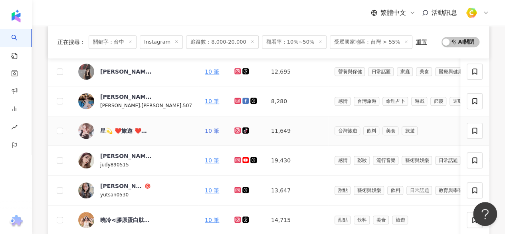
scroll to position [240, 0]
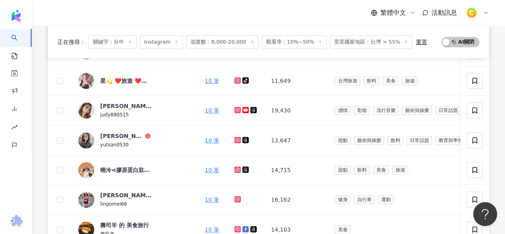
click at [124, 12] on div "繁體中文 活動訊息" at bounding box center [268, 13] width 441 height 26
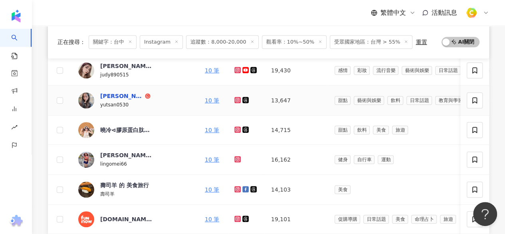
click at [123, 95] on div "Yoona允兒" at bounding box center [121, 96] width 43 height 8
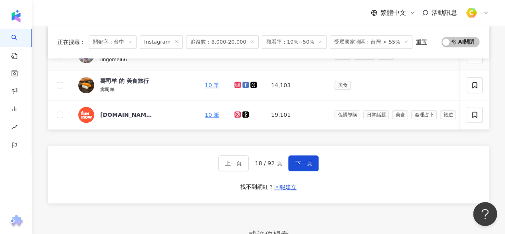
scroll to position [439, 0]
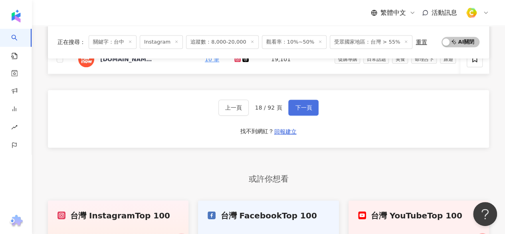
click at [291, 111] on button "下一頁" at bounding box center [303, 107] width 30 height 16
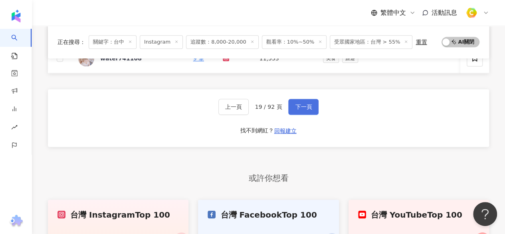
click at [298, 104] on button "下一頁" at bounding box center [303, 107] width 30 height 16
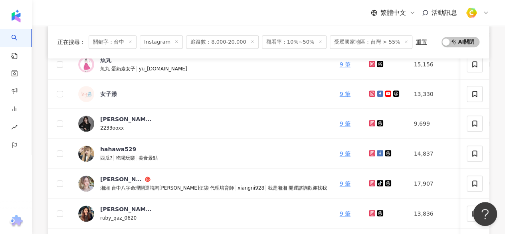
scroll to position [320, 0]
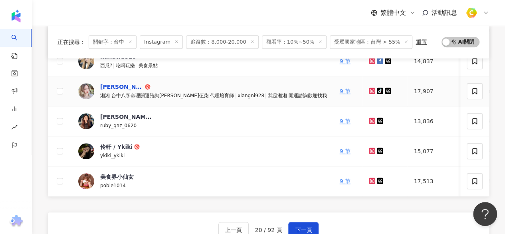
click at [128, 83] on div "周湘鈴（Xiang Ni）" at bounding box center [121, 87] width 43 height 8
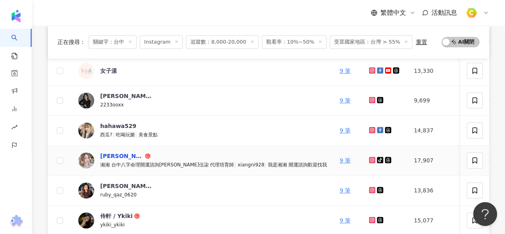
scroll to position [263, 0]
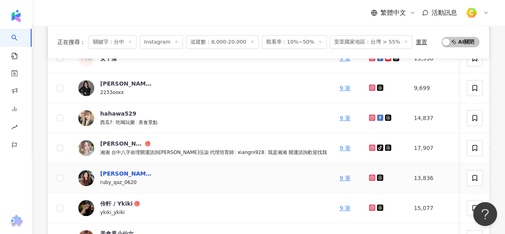
click at [100, 173] on div "[PERSON_NAME]" at bounding box center [126, 173] width 52 height 8
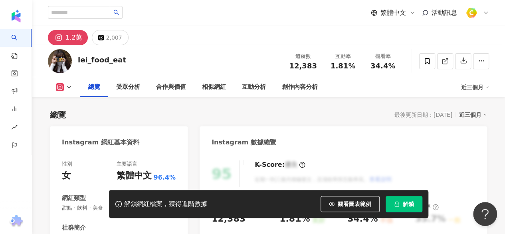
scroll to position [120, 0]
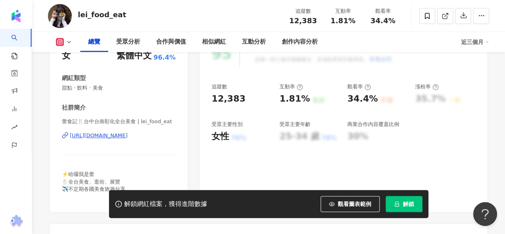
click at [128, 136] on div "https://www.instagram.com/lei_food_eat/" at bounding box center [99, 135] width 58 height 7
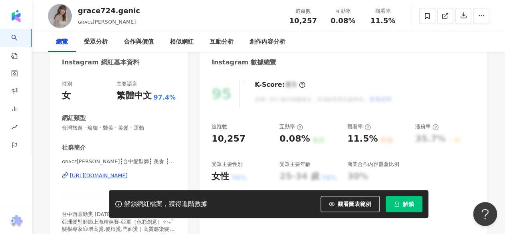
click at [124, 175] on div "[URL][DOMAIN_NAME]" at bounding box center [99, 175] width 58 height 7
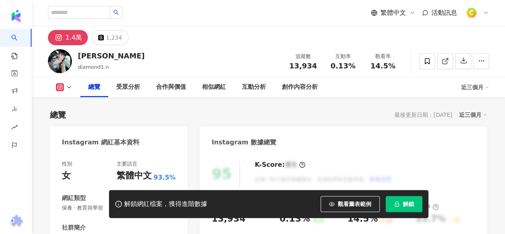
scroll to position [80, 0]
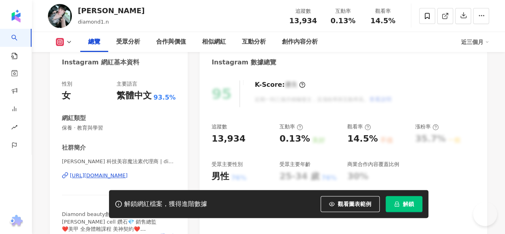
click at [128, 175] on div "[URL][DOMAIN_NAME]" at bounding box center [99, 175] width 58 height 7
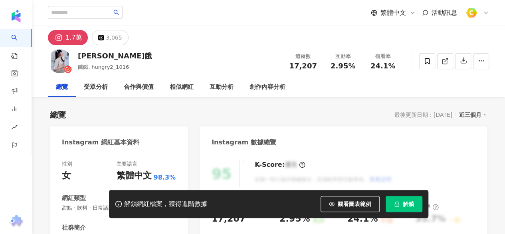
scroll to position [120, 0]
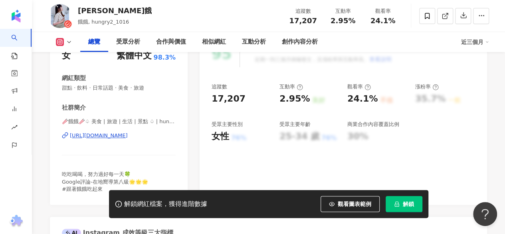
click at [117, 137] on div "[URL][DOMAIN_NAME]" at bounding box center [99, 135] width 58 height 7
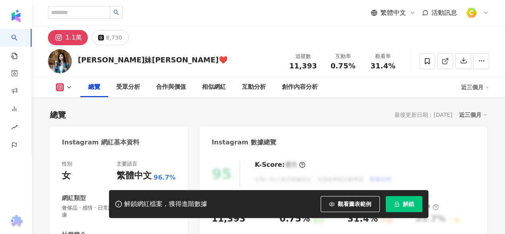
scroll to position [120, 0]
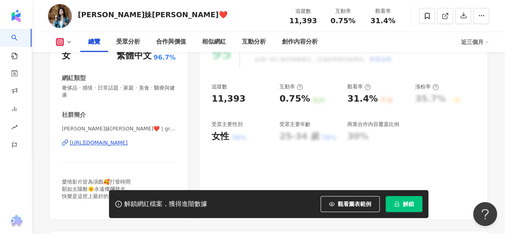
click at [123, 141] on div "https://www.instagram.com/grace0713_/" at bounding box center [99, 142] width 58 height 7
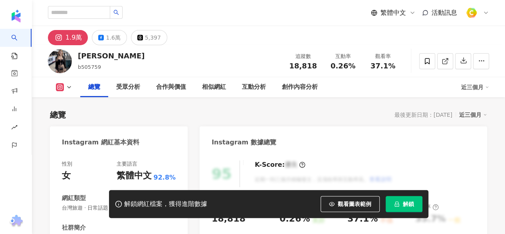
scroll to position [80, 0]
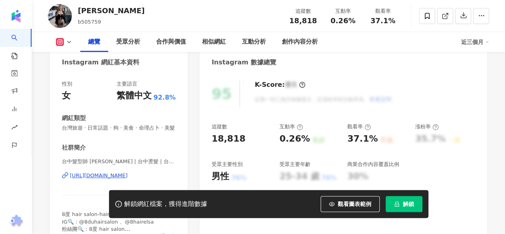
click at [93, 179] on div "https://www.instagram.com/b505759/" at bounding box center [99, 175] width 58 height 7
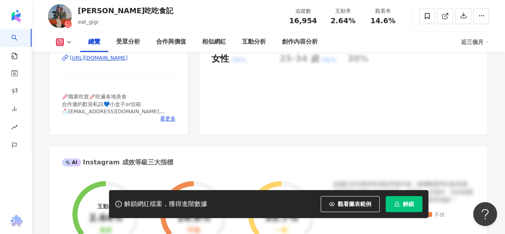
scroll to position [120, 0]
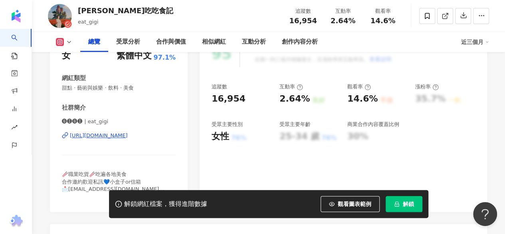
click at [128, 135] on div "https://www.instagram.com/eat_gigi/" at bounding box center [99, 135] width 58 height 7
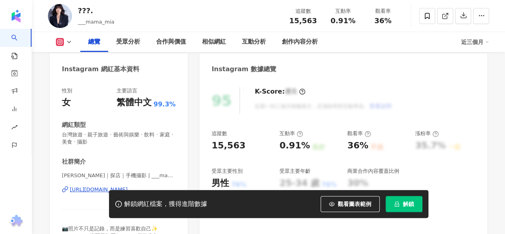
scroll to position [80, 0]
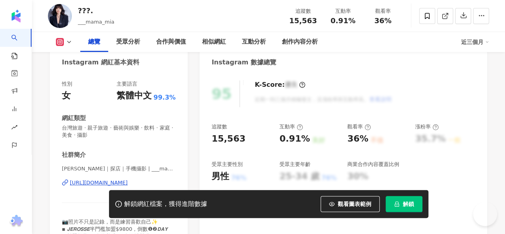
click at [104, 183] on div "https://www.instagram.com/___mama_mia/" at bounding box center [99, 182] width 58 height 7
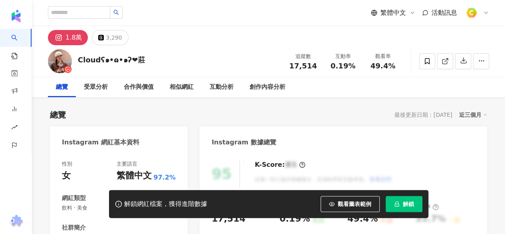
scroll to position [160, 0]
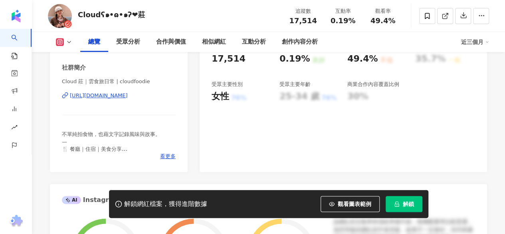
click at [105, 94] on div "https://www.instagram.com/cloudfoodie/" at bounding box center [99, 95] width 58 height 7
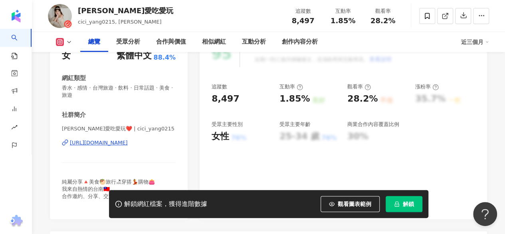
scroll to position [160, 0]
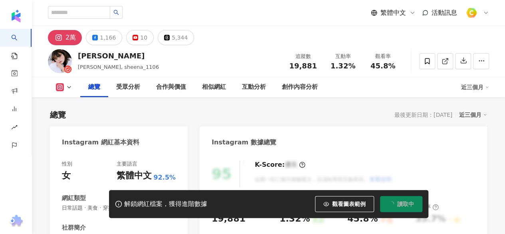
scroll to position [160, 0]
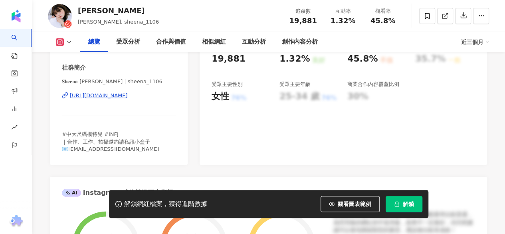
click at [121, 97] on div "https://www.instagram.com/sheena_1106/" at bounding box center [99, 95] width 58 height 7
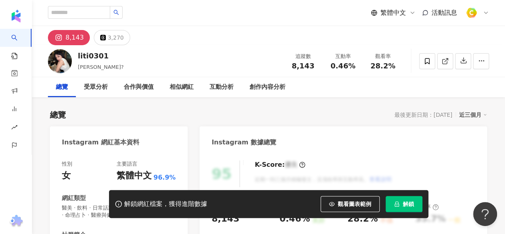
scroll to position [80, 0]
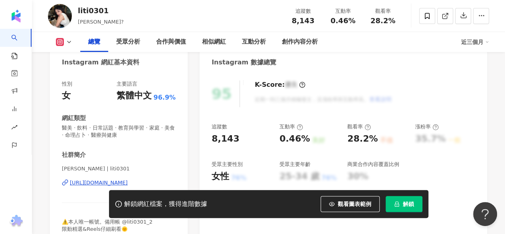
click at [105, 181] on div "https://www.instagram.com/liti0301/" at bounding box center [99, 182] width 58 height 7
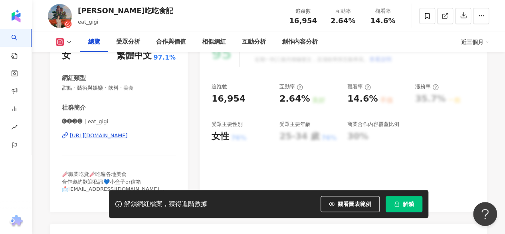
scroll to position [120, 0]
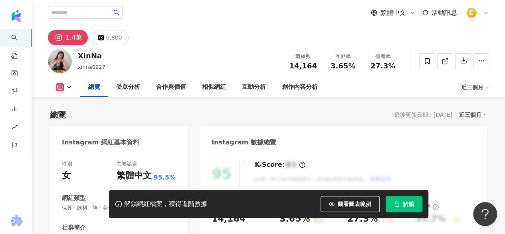
scroll to position [120, 0]
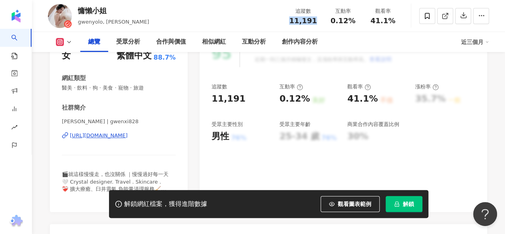
drag, startPoint x: 290, startPoint y: 20, endPoint x: 320, endPoint y: 21, distance: 29.6
click at [320, 21] on div "追蹤數 11,191" at bounding box center [303, 15] width 40 height 17
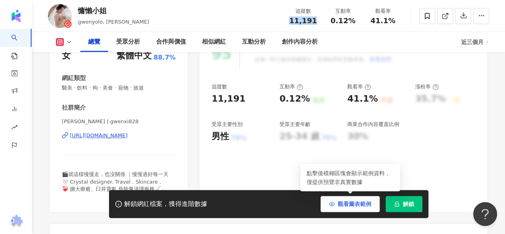
click at [352, 201] on span "觀看圖表範例" at bounding box center [355, 204] width 34 height 6
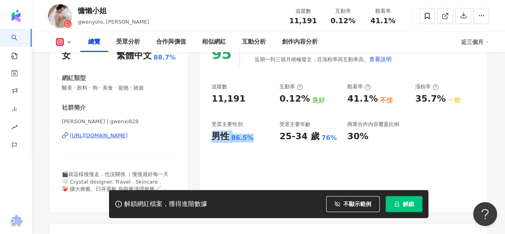
drag, startPoint x: 212, startPoint y: 139, endPoint x: 254, endPoint y: 145, distance: 42.8
click at [254, 145] on div "95 K-Score : 優良 近期一到三個月積極發文，且漲粉率與互動率高。 查看說明 追蹤數 11,191 互動率 0.12% 良好 觀看率 41.1% 不…" at bounding box center [344, 121] width 288 height 179
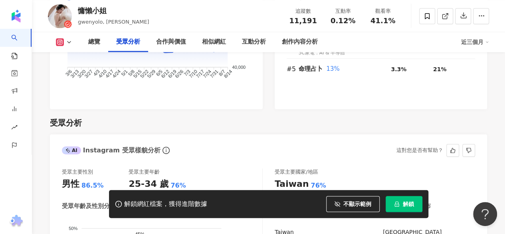
scroll to position [757, 0]
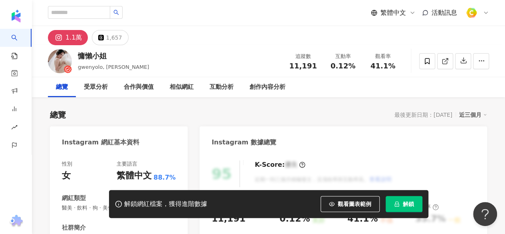
scroll to position [120, 0]
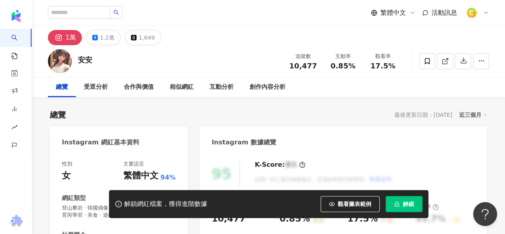
scroll to position [160, 0]
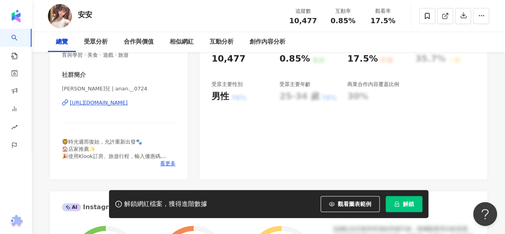
click at [128, 105] on div "[URL][DOMAIN_NAME]" at bounding box center [99, 102] width 58 height 7
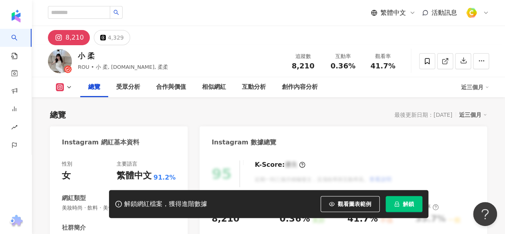
scroll to position [160, 0]
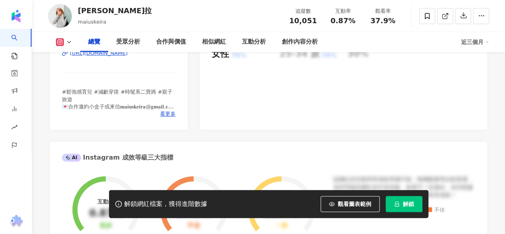
scroll to position [200, 0]
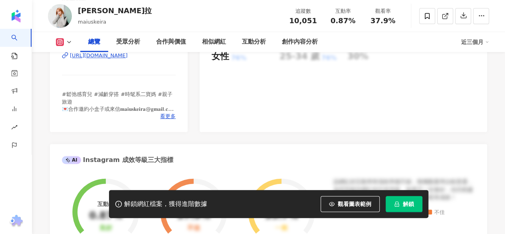
click at [128, 59] on div "https://www.instagram.com/maiuskeira/" at bounding box center [99, 55] width 58 height 7
click at [164, 120] on span "看更多" at bounding box center [168, 116] width 16 height 7
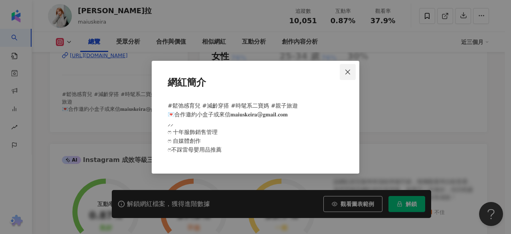
click at [352, 72] on span "Close" at bounding box center [348, 72] width 16 height 6
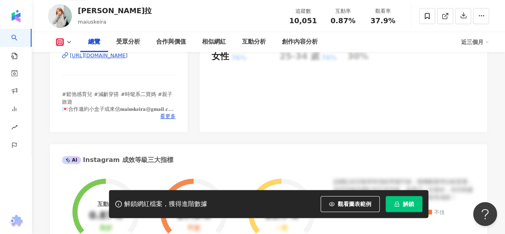
scroll to position [160, 0]
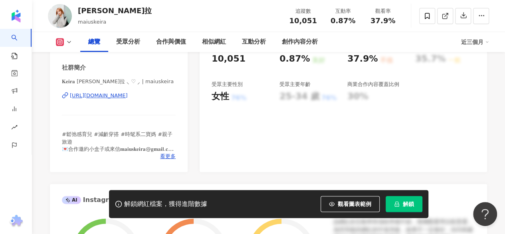
click at [128, 99] on div "https://www.instagram.com/maiuskeira/" at bounding box center [99, 95] width 58 height 7
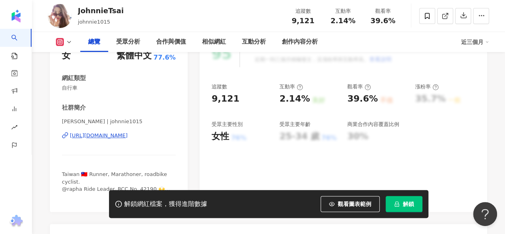
scroll to position [200, 0]
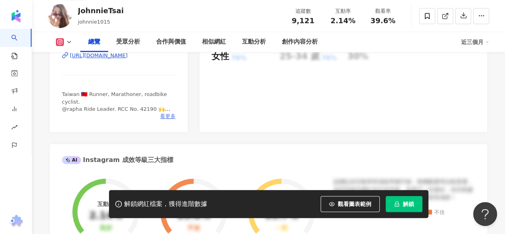
click at [165, 116] on span "看更多" at bounding box center [168, 116] width 16 height 7
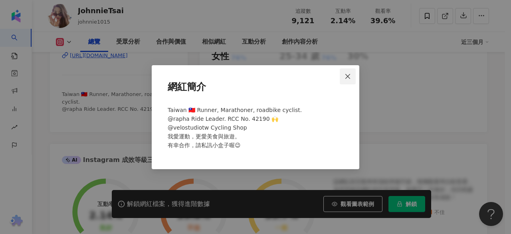
click at [348, 74] on icon "close" at bounding box center [348, 76] width 6 height 6
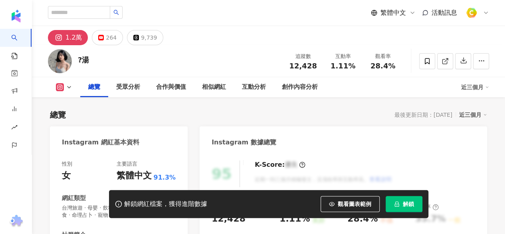
scroll to position [80, 0]
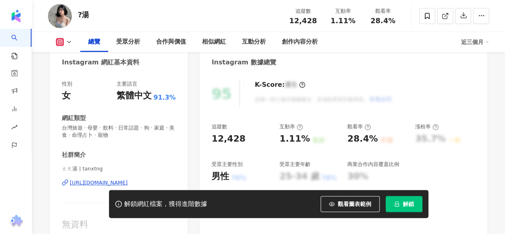
click at [102, 183] on div "[URL][DOMAIN_NAME]" at bounding box center [99, 182] width 58 height 7
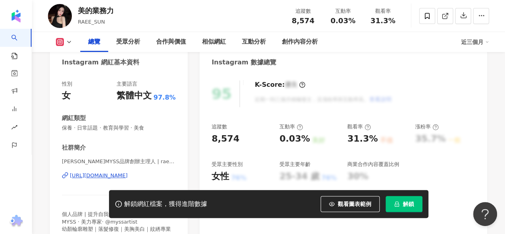
click at [119, 172] on div "[URL][DOMAIN_NAME]" at bounding box center [99, 175] width 58 height 7
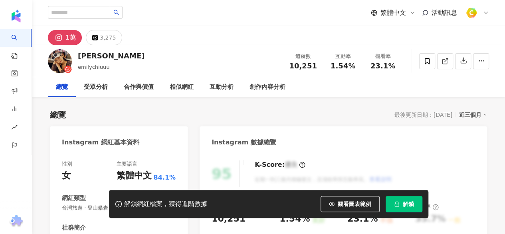
scroll to position [160, 0]
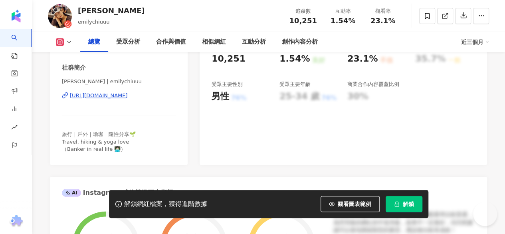
click at [128, 97] on div "[URL][DOMAIN_NAME]" at bounding box center [99, 95] width 58 height 7
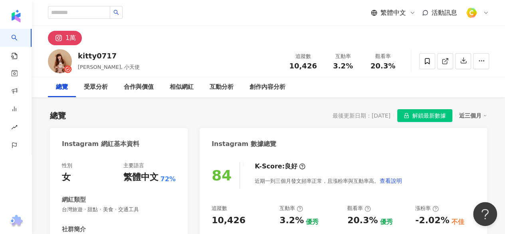
scroll to position [120, 0]
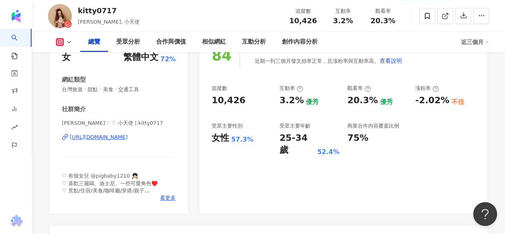
click at [128, 136] on div "https://www.instagram.com/kitty0717/" at bounding box center [99, 136] width 58 height 7
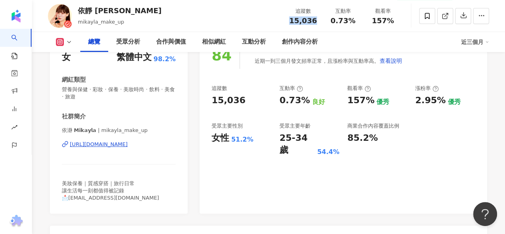
drag, startPoint x: 292, startPoint y: 21, endPoint x: 319, endPoint y: 27, distance: 27.8
click at [319, 27] on div "追蹤數 15,036 互動率 0.73% 觀看率 157%" at bounding box center [343, 16] width 120 height 24
copy span "15,036"
drag, startPoint x: 77, startPoint y: 9, endPoint x: 131, endPoint y: 15, distance: 54.3
click at [131, 15] on div "依靜 Mikayla mikayla_make_up 追蹤數 15,036 互動率 0.73% 觀看率 157%" at bounding box center [268, 16] width 473 height 32
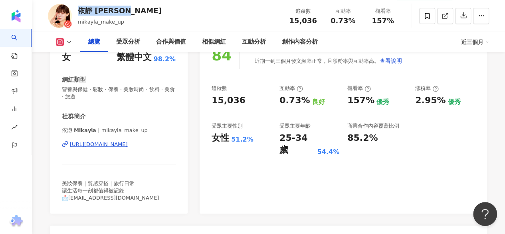
copy div "依靜 Mikayla"
drag, startPoint x: 213, startPoint y: 137, endPoint x: 260, endPoint y: 146, distance: 48.0
click at [260, 146] on div "84 K-Score : 良好 近期一到三個月發文頻率正常，且漲粉率與互動率高。 查看說明 追蹤數 15,036 互動率 0.73% 良好 觀看率 157% …" at bounding box center [344, 123] width 288 height 179
copy div "女性 51.2%"
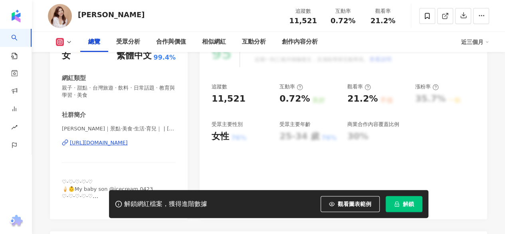
click at [128, 140] on div "https://www.instagram.com/tiffany.1103/" at bounding box center [99, 142] width 58 height 7
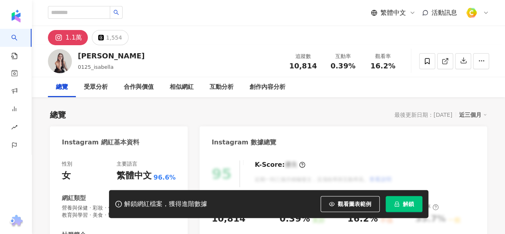
scroll to position [120, 0]
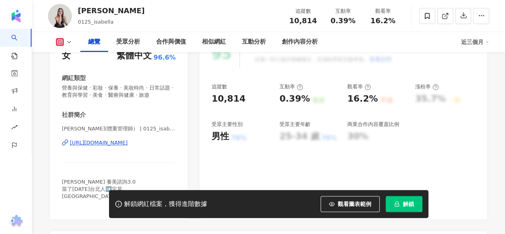
click at [128, 141] on div "https://www.instagram.com/0125_isabella/" at bounding box center [99, 142] width 58 height 7
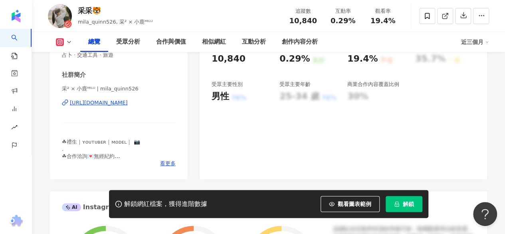
click at [104, 100] on div "[URL][DOMAIN_NAME]" at bounding box center [99, 102] width 58 height 7
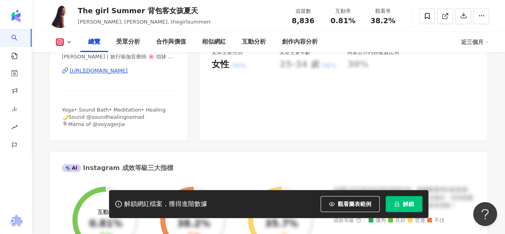
scroll to position [160, 0]
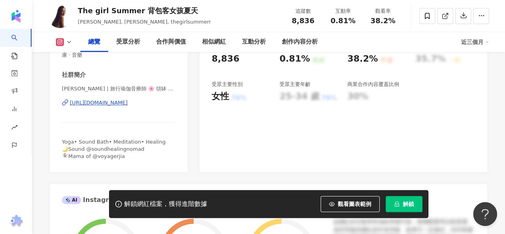
click at [128, 99] on div "[URL][DOMAIN_NAME]" at bounding box center [99, 102] width 58 height 7
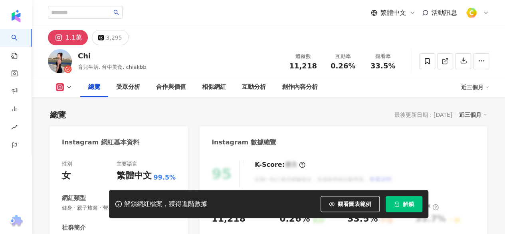
scroll to position [120, 0]
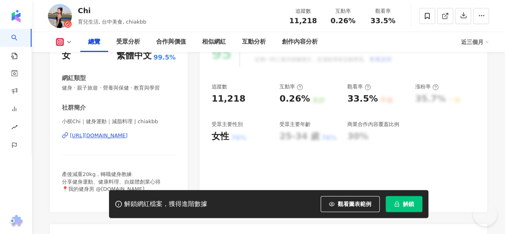
click at [128, 138] on div "https://www.instagram.com/chiakbb/" at bounding box center [99, 135] width 58 height 7
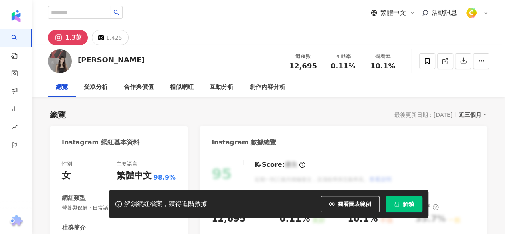
scroll to position [120, 0]
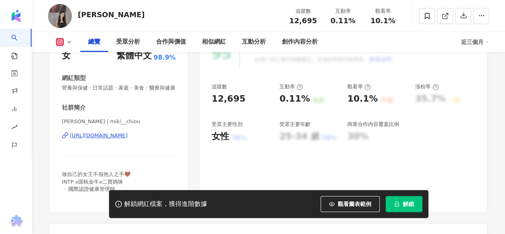
click at [128, 139] on div "[URL][DOMAIN_NAME]" at bounding box center [99, 135] width 58 height 7
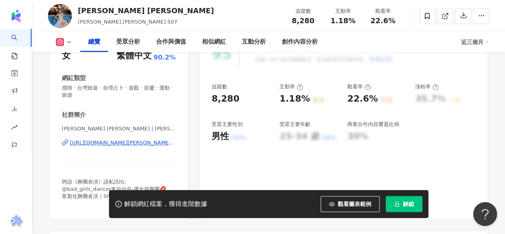
click at [124, 142] on div "[URL][DOMAIN_NAME][PERSON_NAME][PERSON_NAME]" at bounding box center [123, 142] width 106 height 7
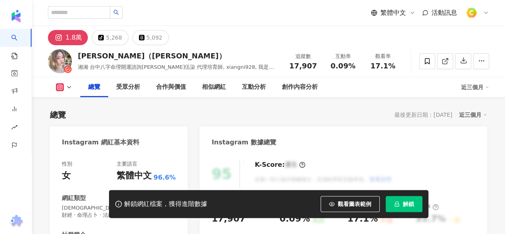
scroll to position [160, 0]
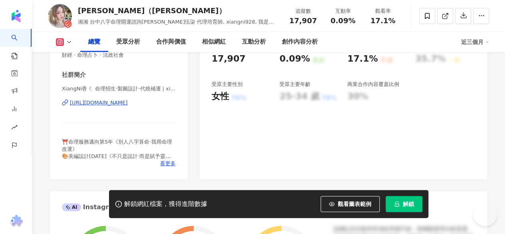
click at [112, 100] on div "[URL][DOMAIN_NAME]" at bounding box center [99, 102] width 58 height 7
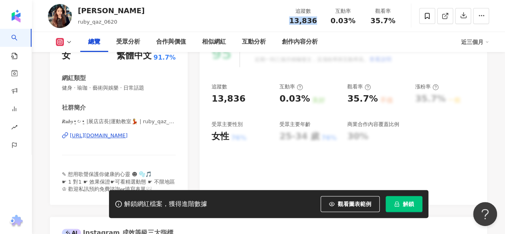
drag, startPoint x: 286, startPoint y: 19, endPoint x: 318, endPoint y: 28, distance: 32.4
click at [318, 28] on div "追蹤數 13,836 互動率 0.03% 觀看率 35.7%" at bounding box center [343, 16] width 120 height 24
copy span "13,836"
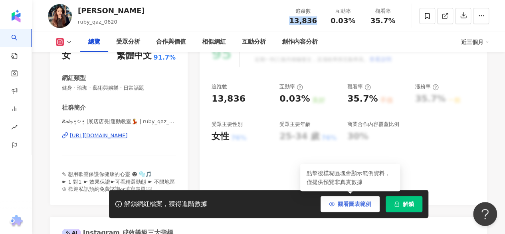
click at [348, 204] on span "觀看圖表範例" at bounding box center [355, 204] width 34 height 6
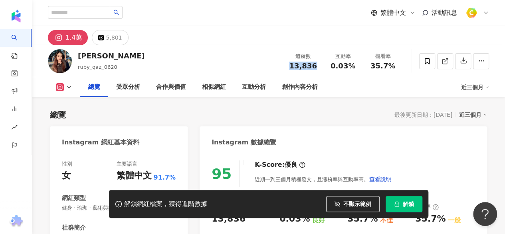
scroll to position [120, 0]
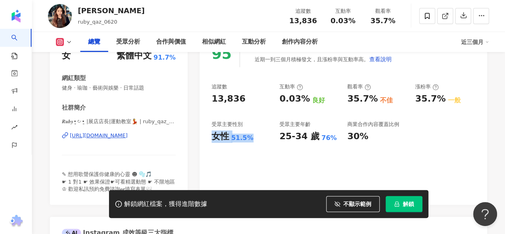
drag, startPoint x: 210, startPoint y: 137, endPoint x: 248, endPoint y: 138, distance: 38.4
click at [248, 138] on div "95 K-Score : 優良 近期一到三個月積極發文，且漲粉率與互動率高。 查看說明 追蹤數 13,836 互動率 0.03% 良好 觀看率 35.7% 不…" at bounding box center [344, 118] width 288 height 172
click at [248, 138] on div "51.5%" at bounding box center [242, 137] width 22 height 9
drag, startPoint x: 250, startPoint y: 139, endPoint x: 213, endPoint y: 139, distance: 37.6
click at [213, 139] on div "女性 51.5%" at bounding box center [242, 136] width 60 height 12
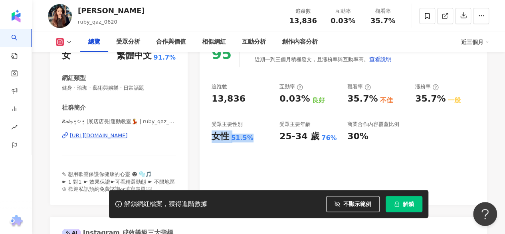
copy div "女性 51.5%"
